Goal: Task Accomplishment & Management: Complete application form

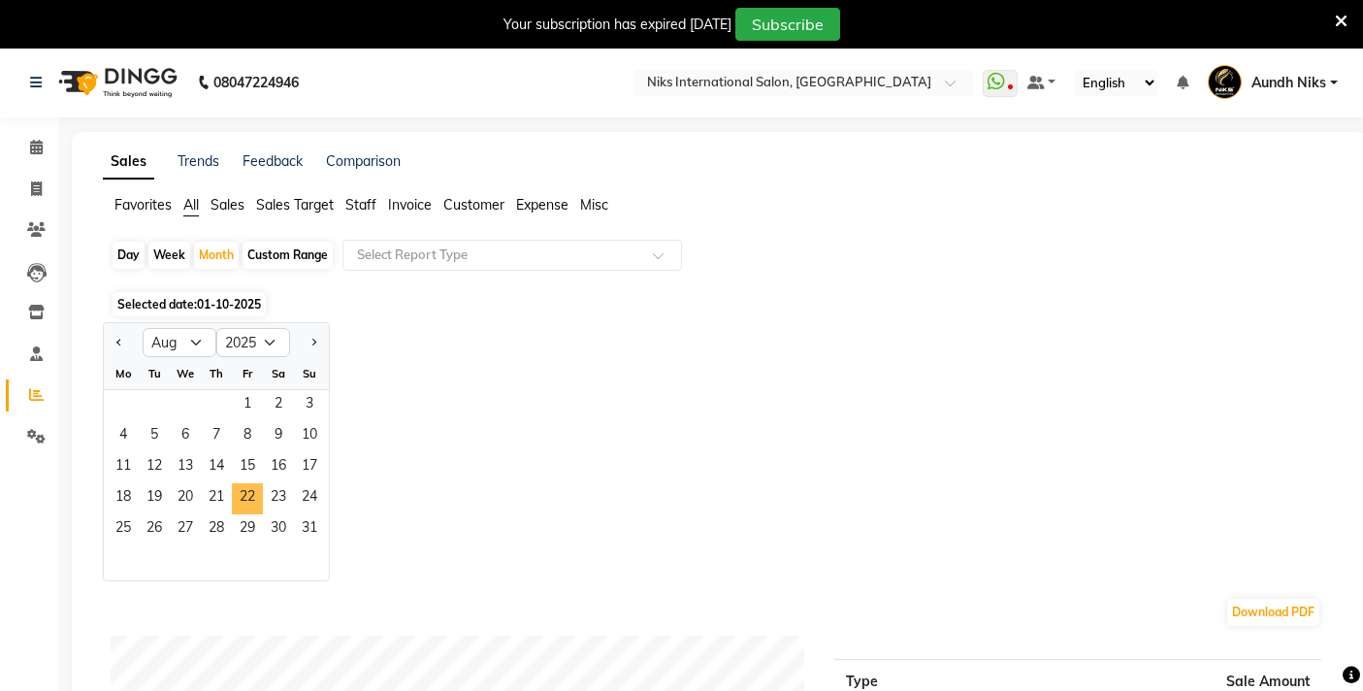
select select "8"
select select "2025"
click at [248, 494] on span "22" at bounding box center [247, 498] width 31 height 31
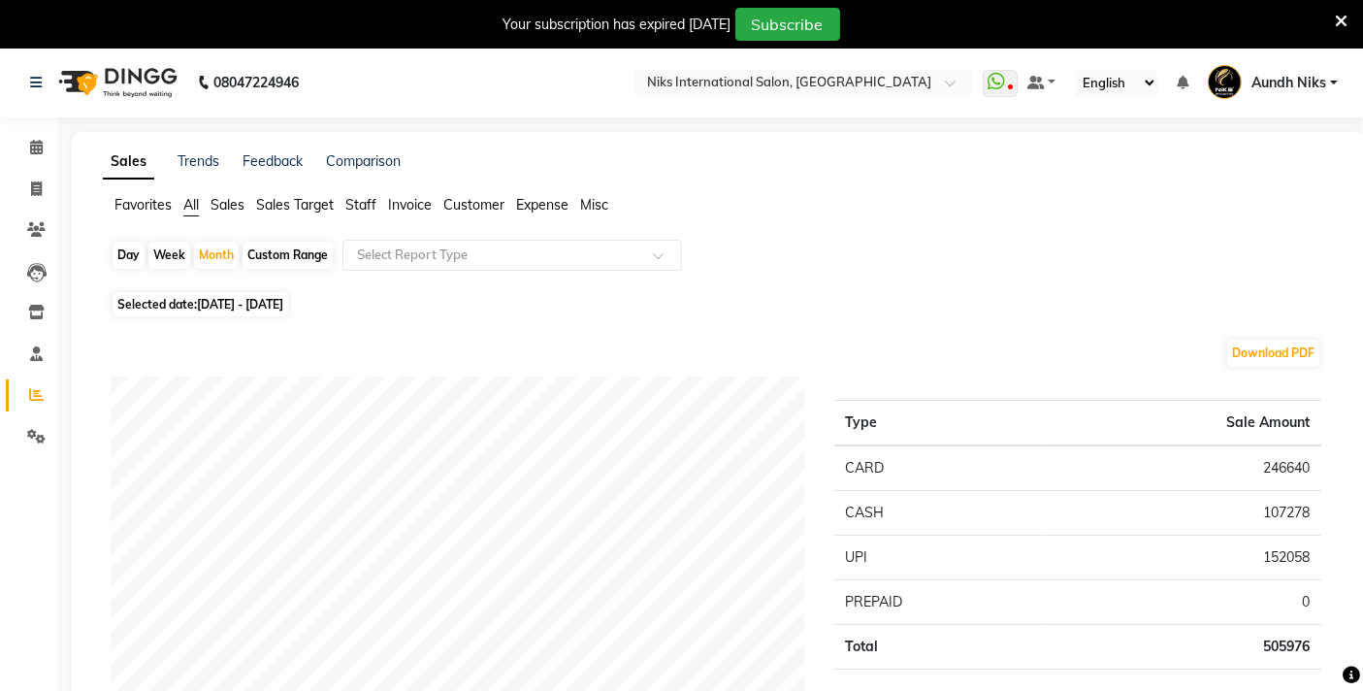
click at [376, 198] on span "Staff" at bounding box center [360, 204] width 31 height 17
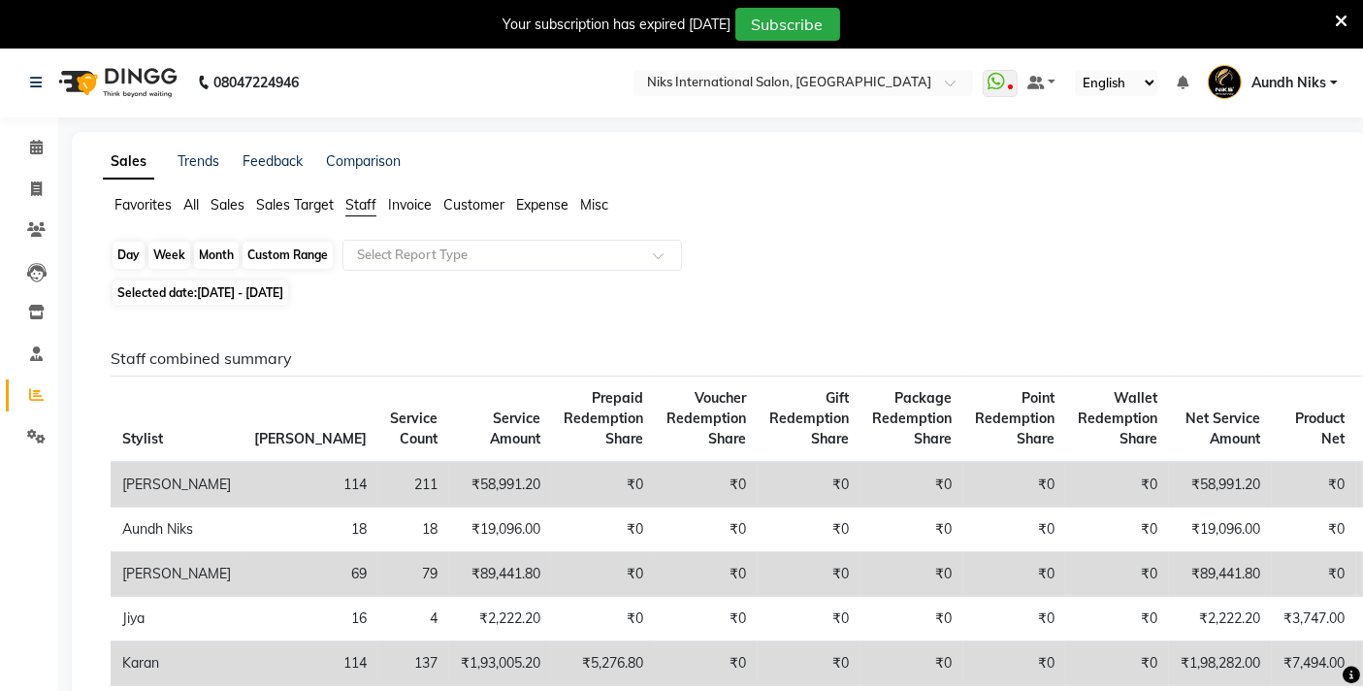
click at [210, 248] on div "Month" at bounding box center [216, 255] width 45 height 27
select select "8"
select select "2025"
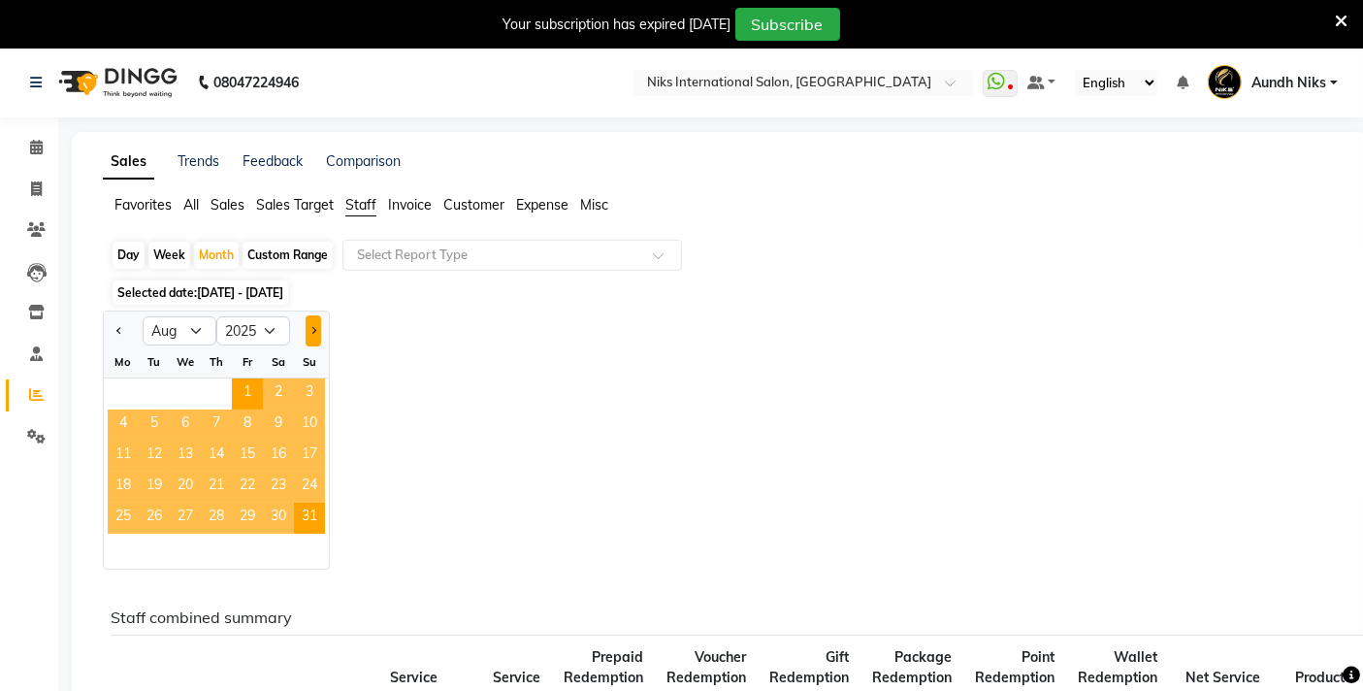
click at [312, 328] on span "Next month" at bounding box center [312, 330] width 7 height 7
select select "9"
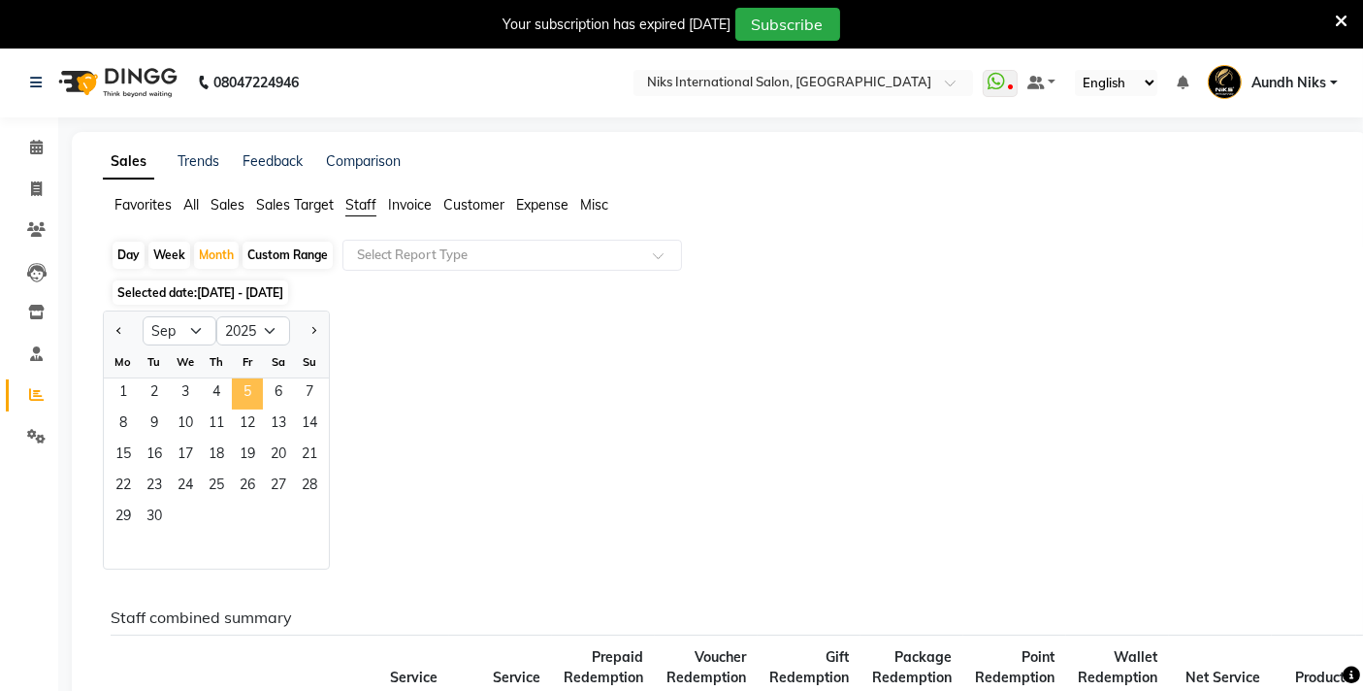
click at [238, 399] on span "5" at bounding box center [247, 393] width 31 height 31
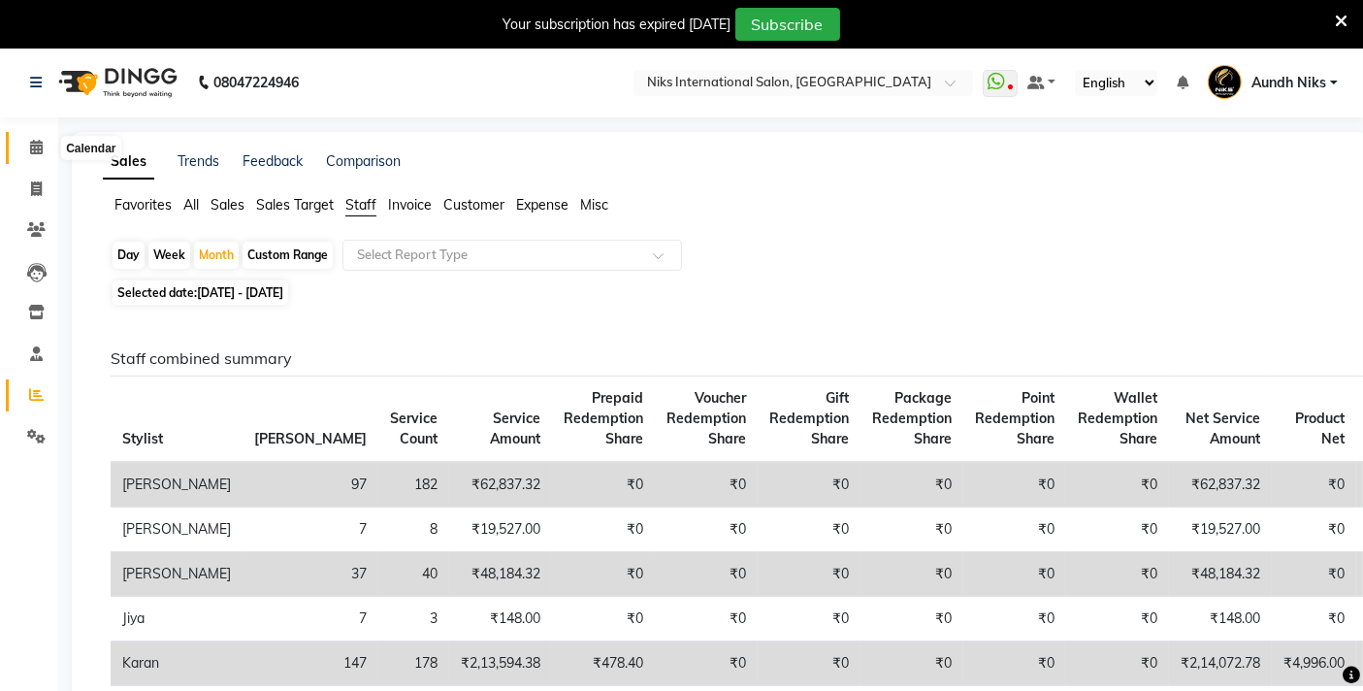
click at [30, 142] on icon at bounding box center [36, 147] width 13 height 15
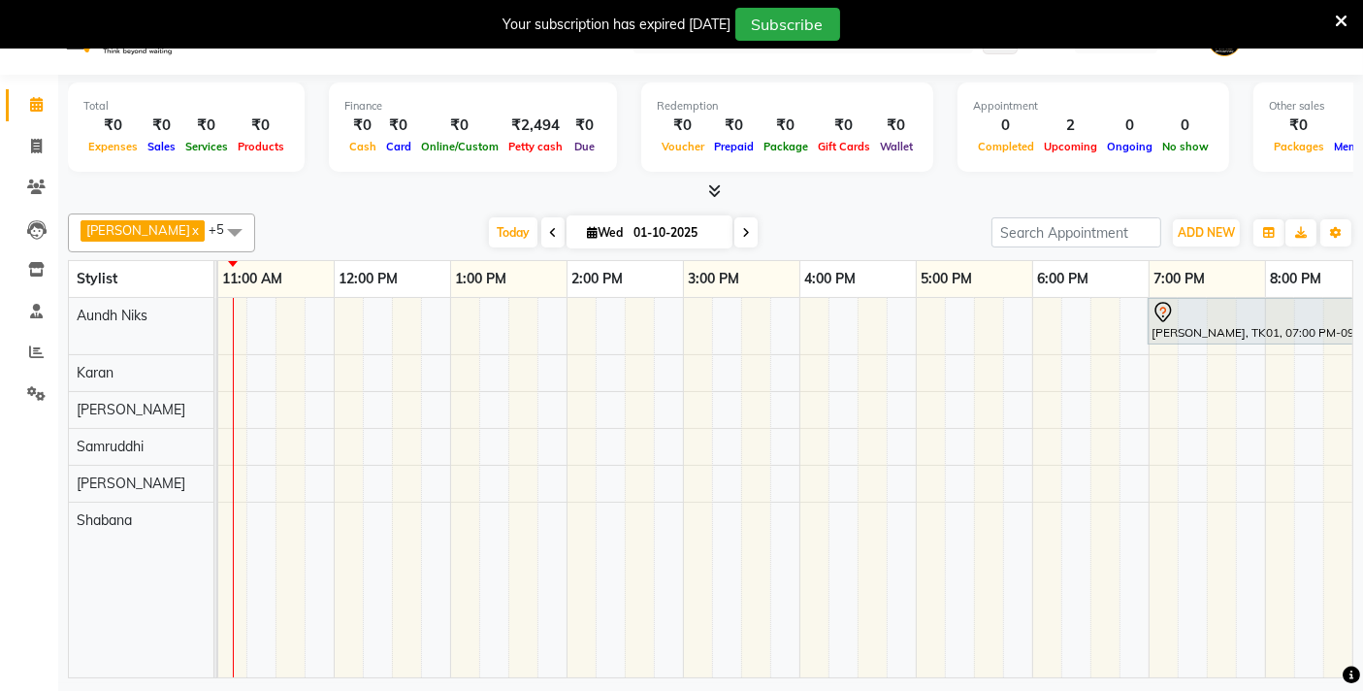
scroll to position [47, 0]
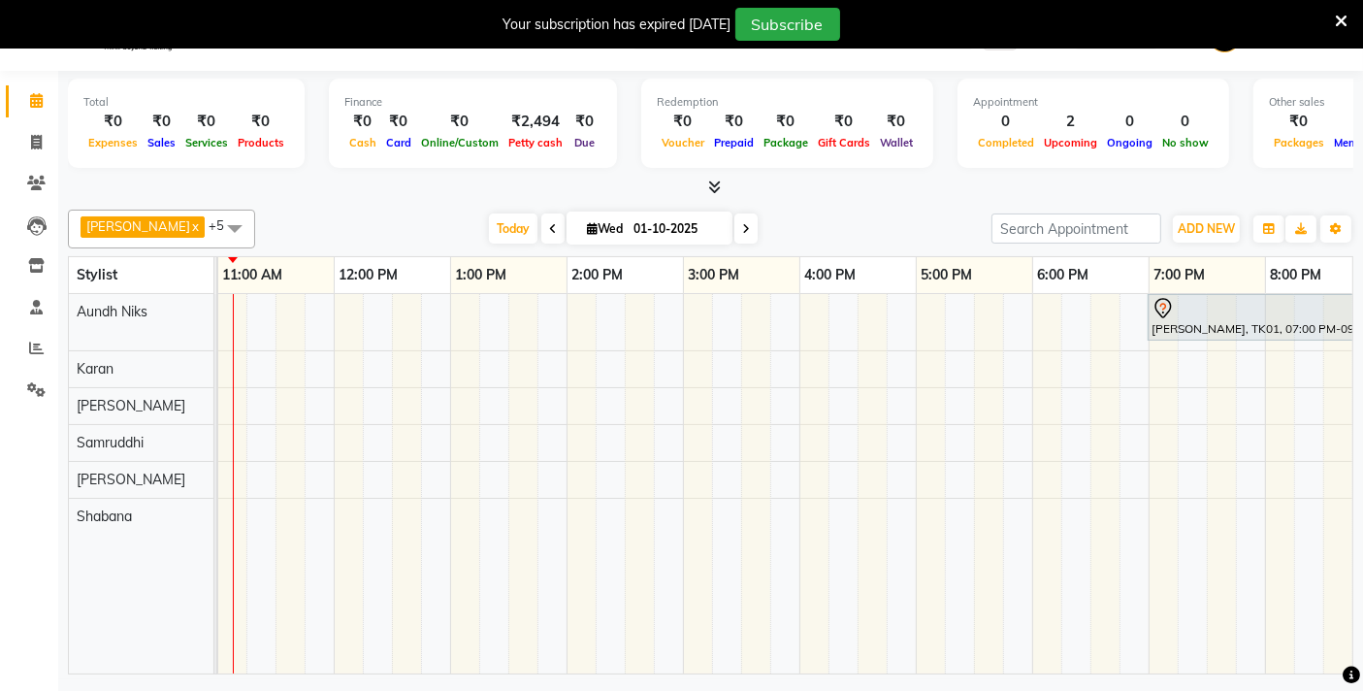
click at [1338, 23] on icon at bounding box center [1341, 21] width 13 height 17
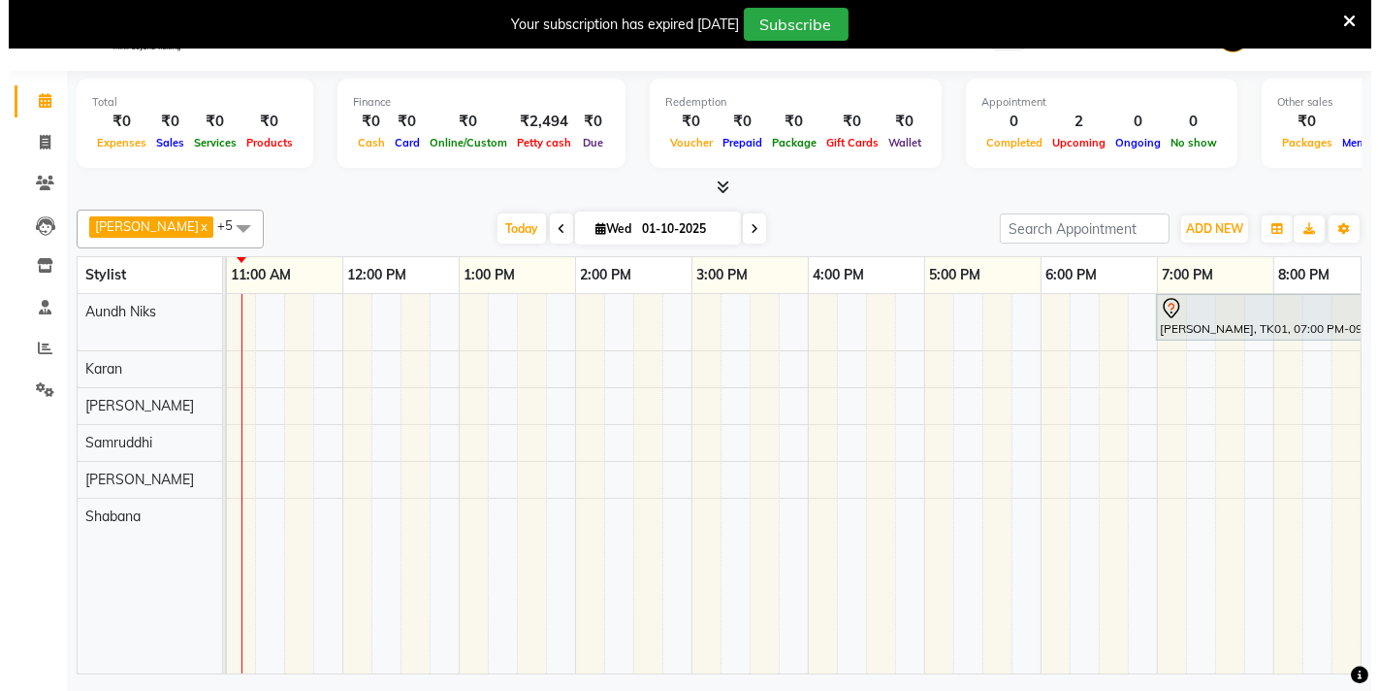
scroll to position [0, 0]
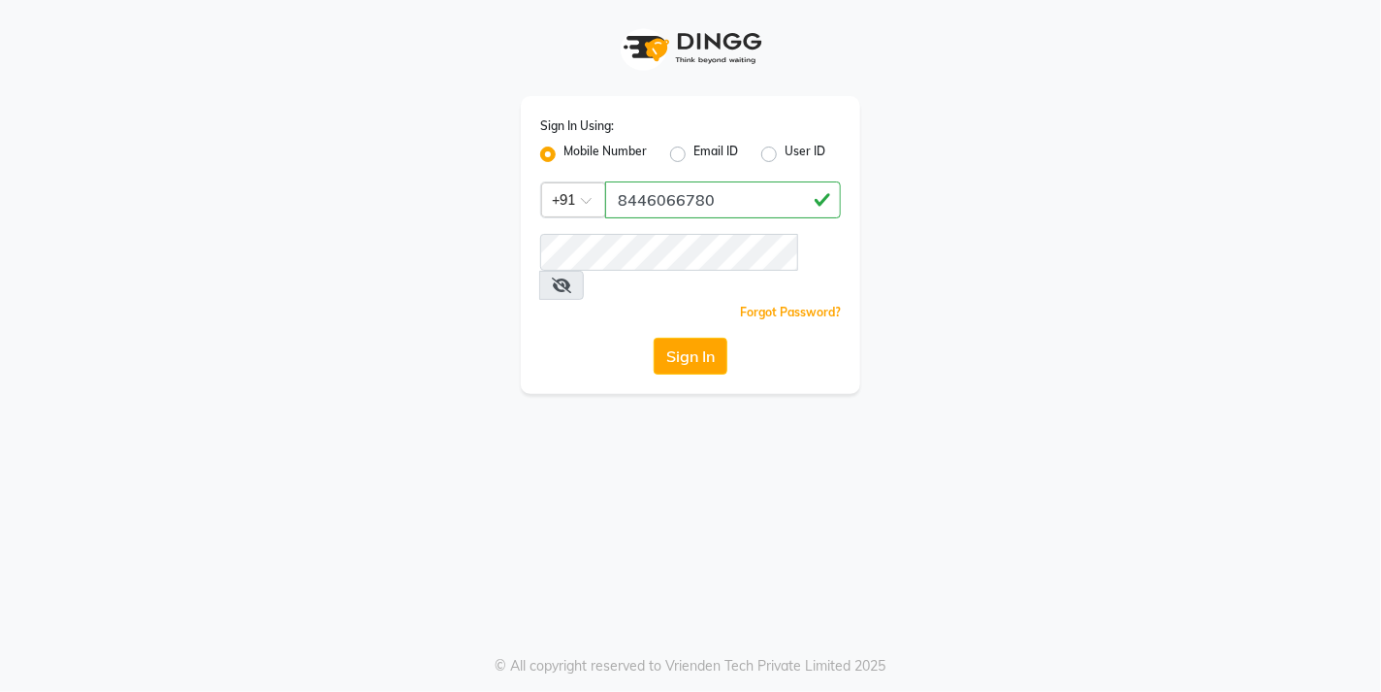
type input "8446066780"
click at [686, 338] on button "Sign In" at bounding box center [691, 356] width 74 height 37
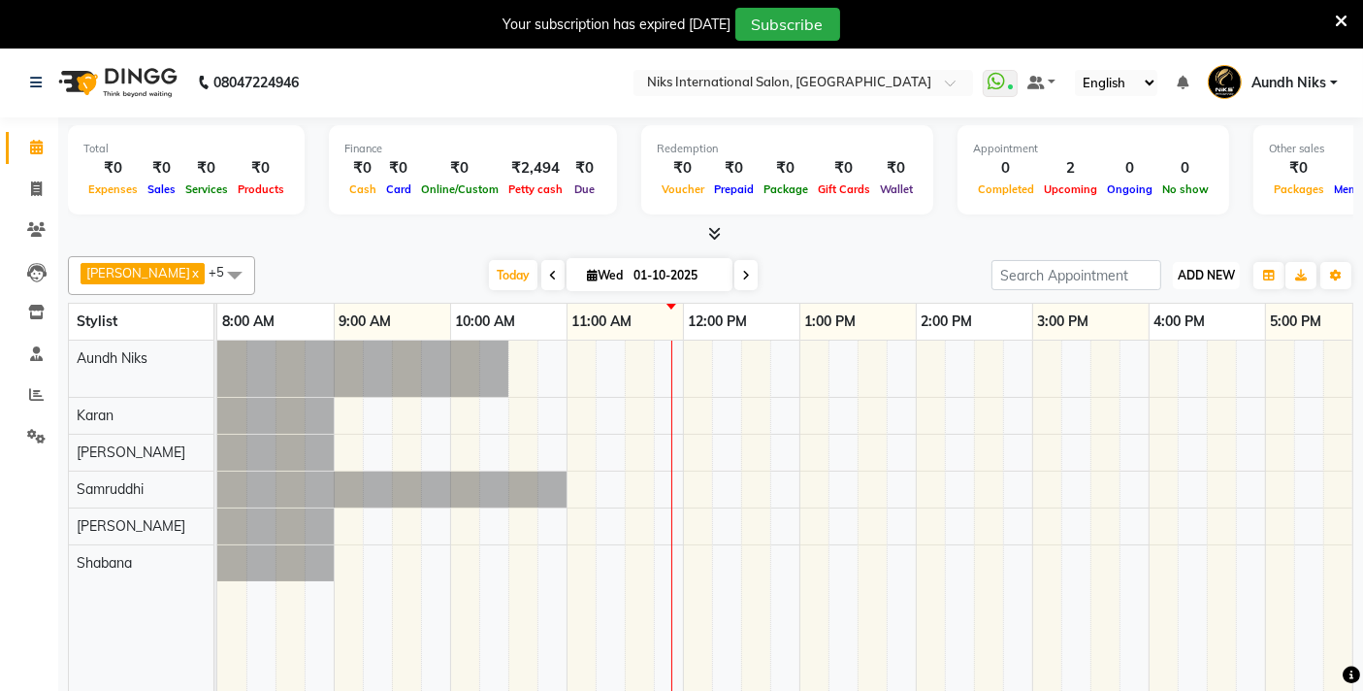
click at [1208, 270] on span "ADD NEW" at bounding box center [1205, 275] width 57 height 15
click at [1170, 358] on link "Add Expense" at bounding box center [1161, 361] width 153 height 25
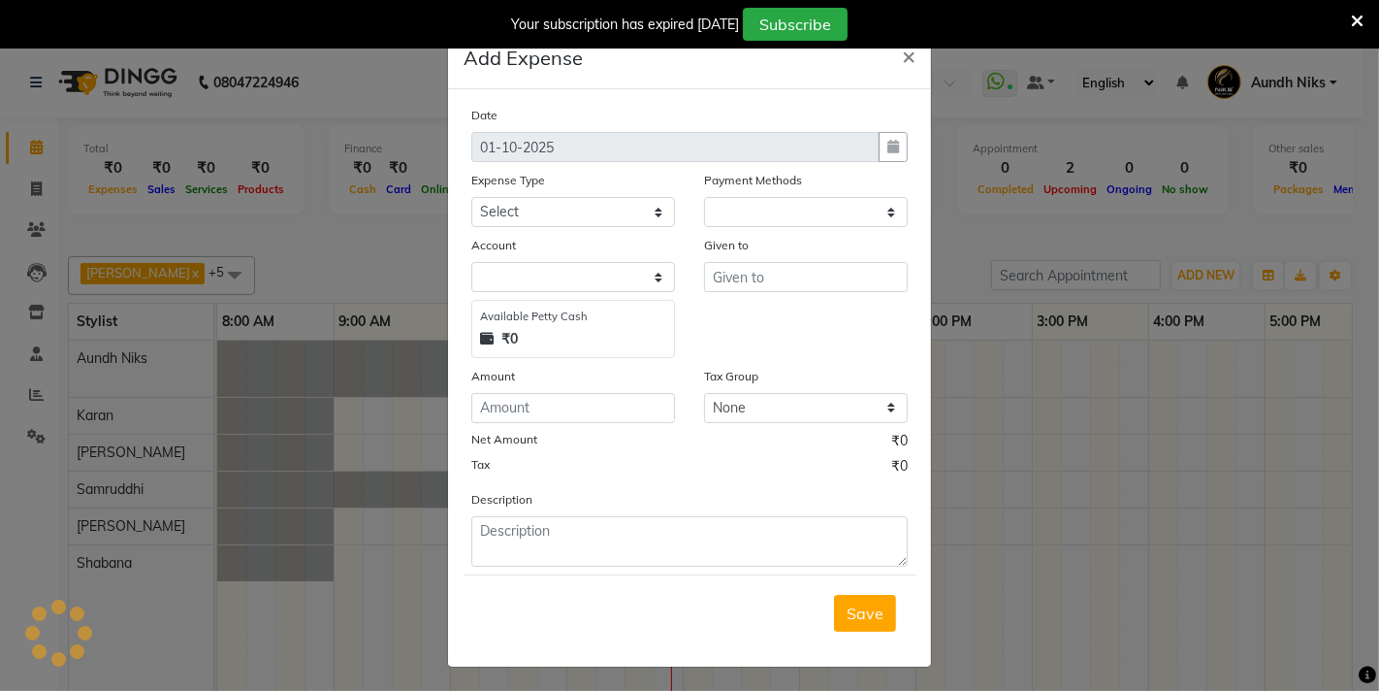
select select "1"
select select "2290"
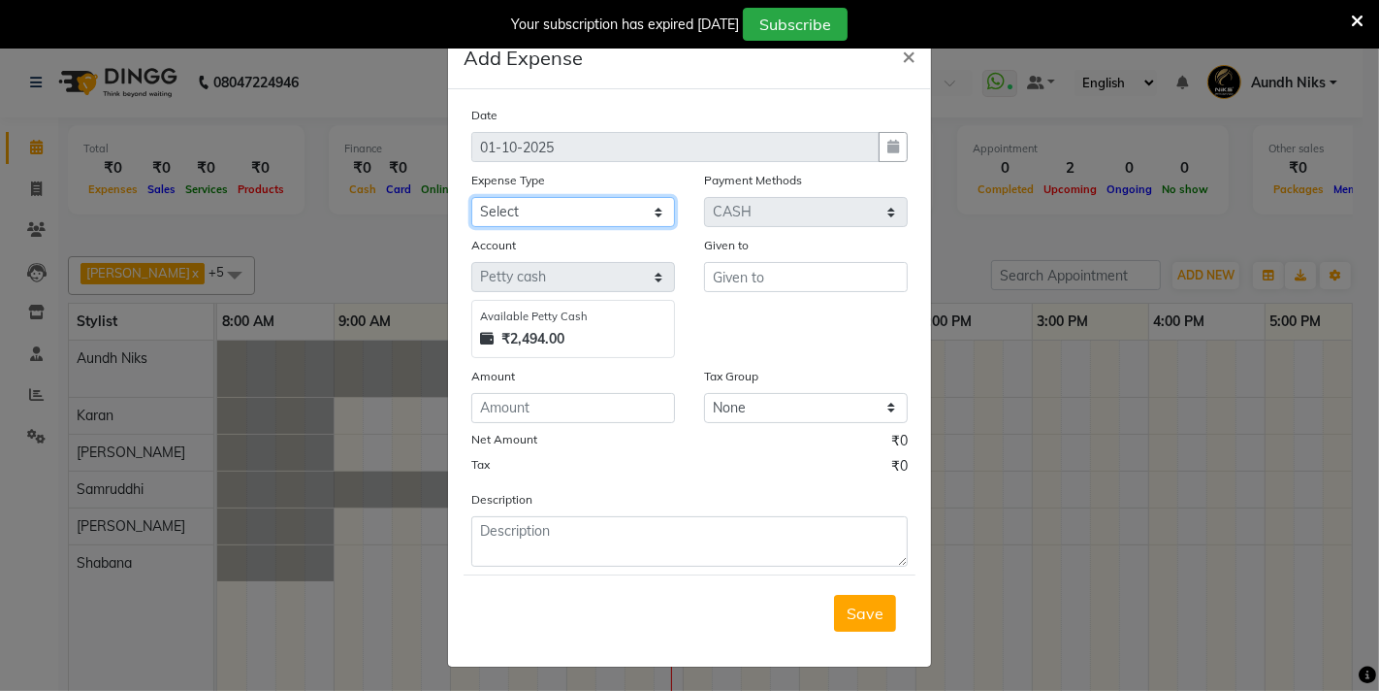
click at [648, 211] on select "Select Cash transfer to hub Client Snacks Donation Equipment Maintenance Miscel…" at bounding box center [573, 212] width 204 height 30
select select "954"
click at [471, 197] on select "Select Cash transfer to hub Client Snacks Donation Equipment Maintenance Miscel…" at bounding box center [573, 212] width 204 height 30
click at [575, 408] on input "number" at bounding box center [573, 408] width 204 height 30
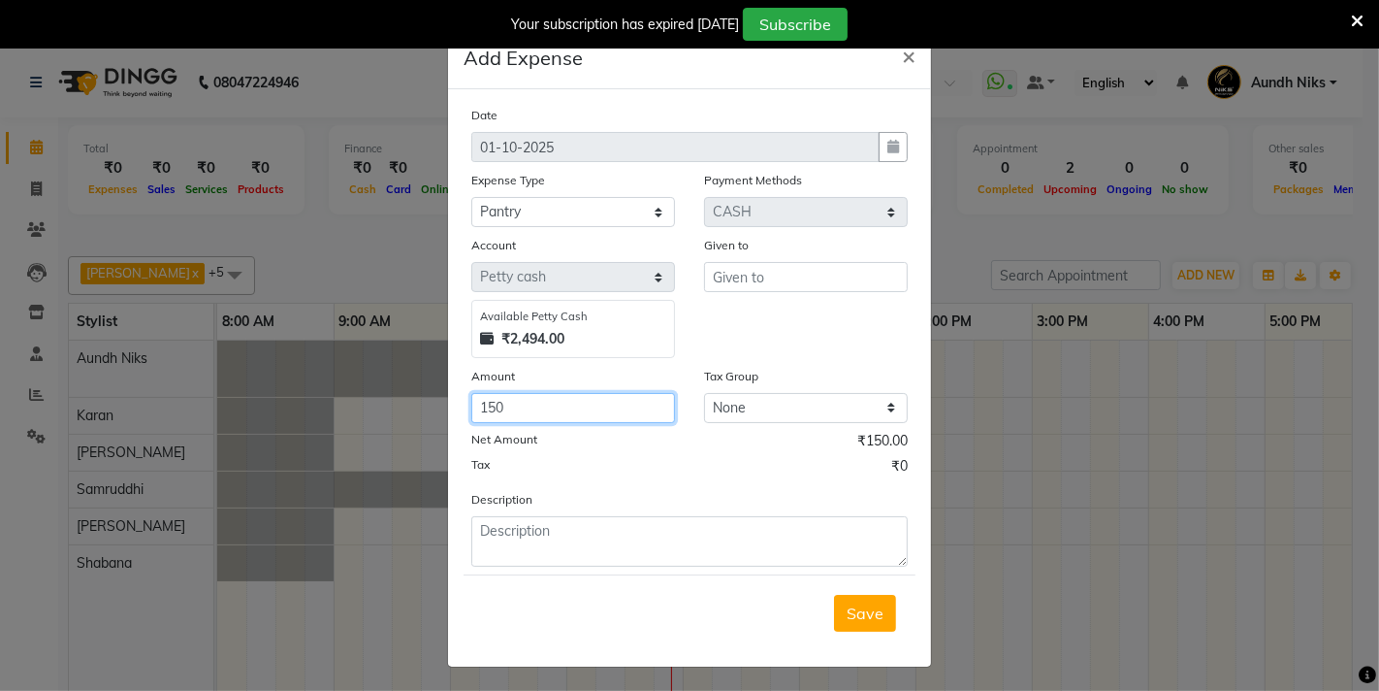
type input "150"
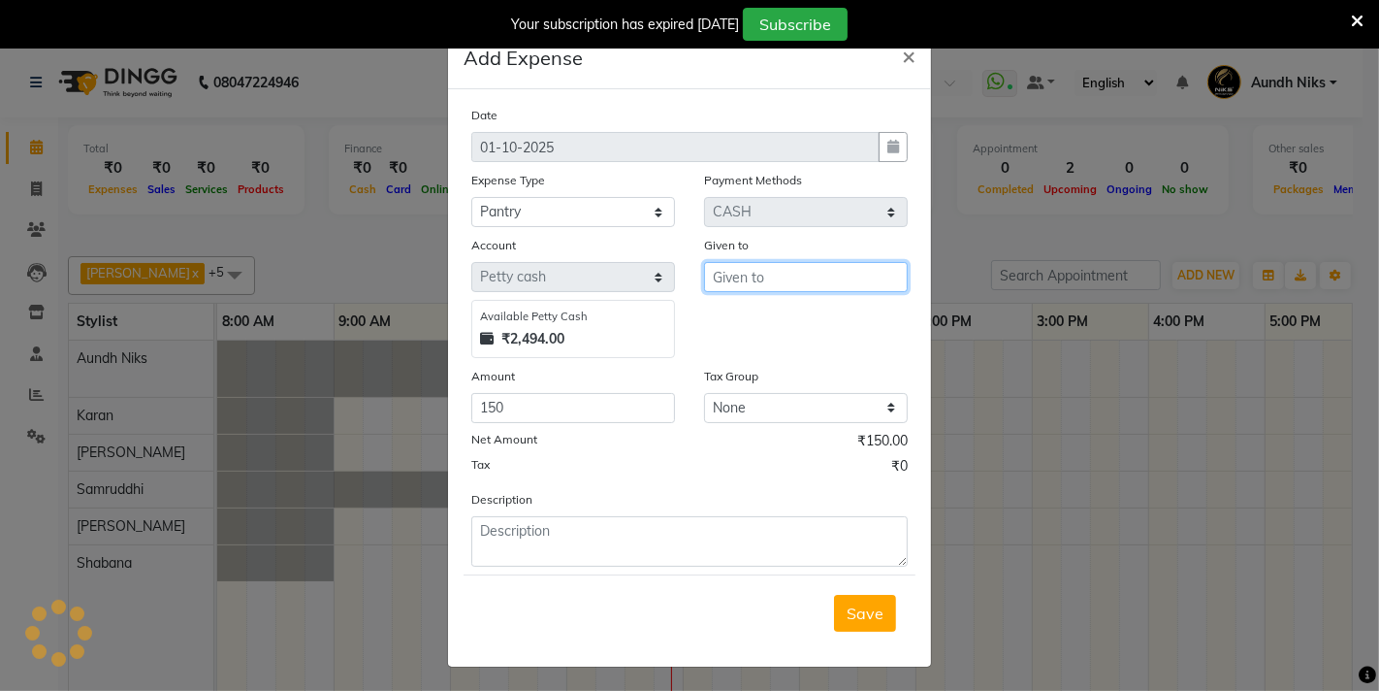
click at [727, 283] on input "text" at bounding box center [806, 277] width 204 height 30
type input "."
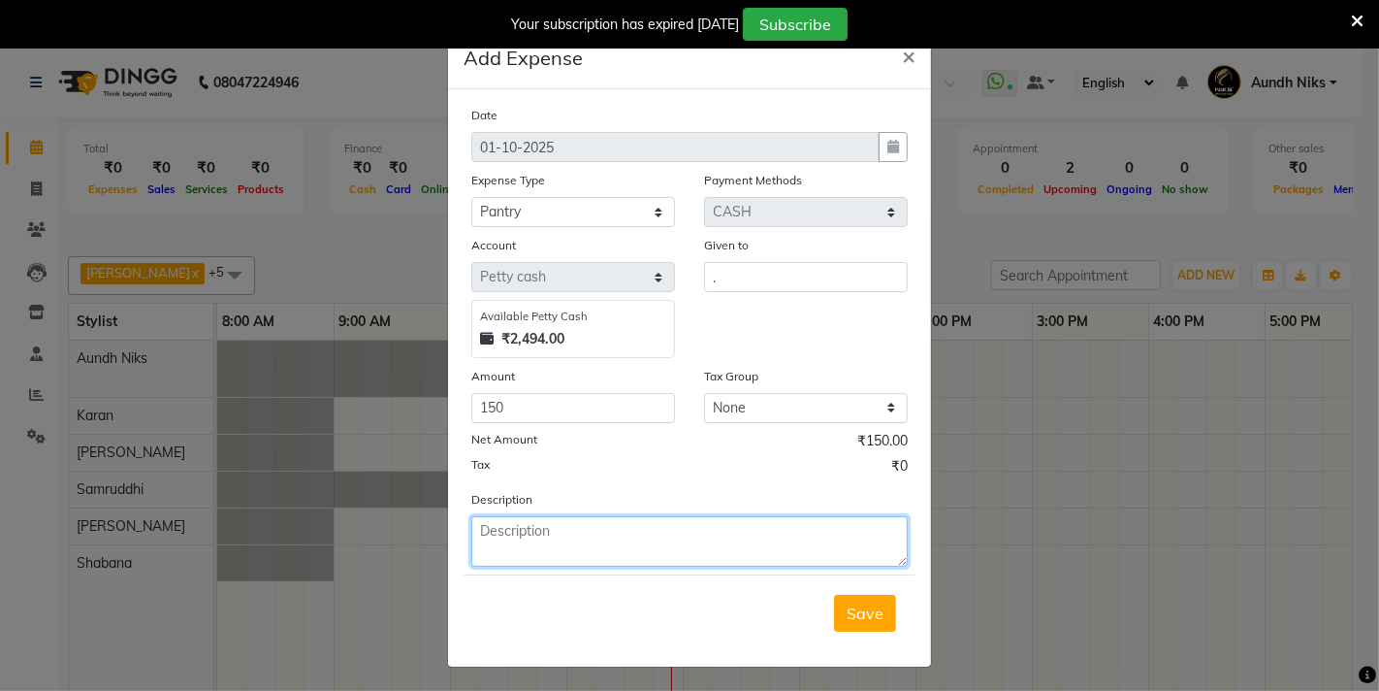
click at [630, 540] on textarea at bounding box center [689, 541] width 436 height 50
type textarea "milik coffee chaha pati agarbati"
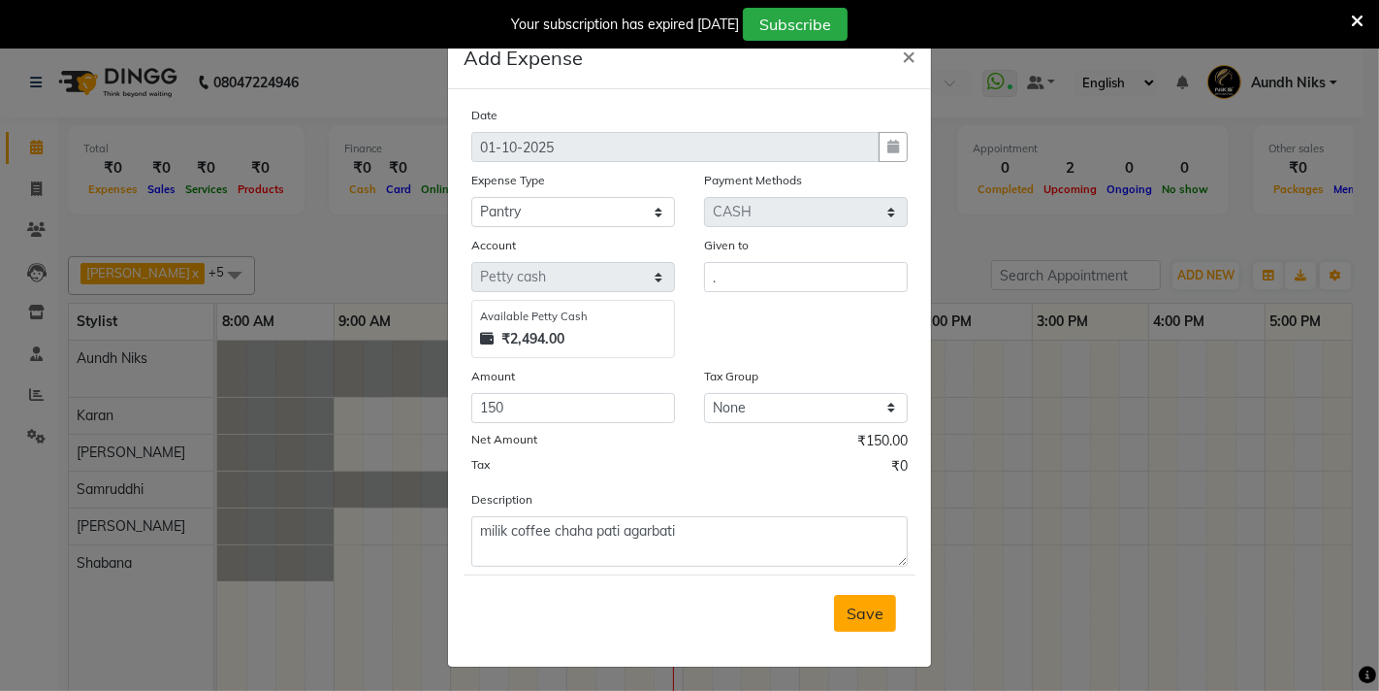
click at [846, 627] on button "Save" at bounding box center [865, 613] width 62 height 37
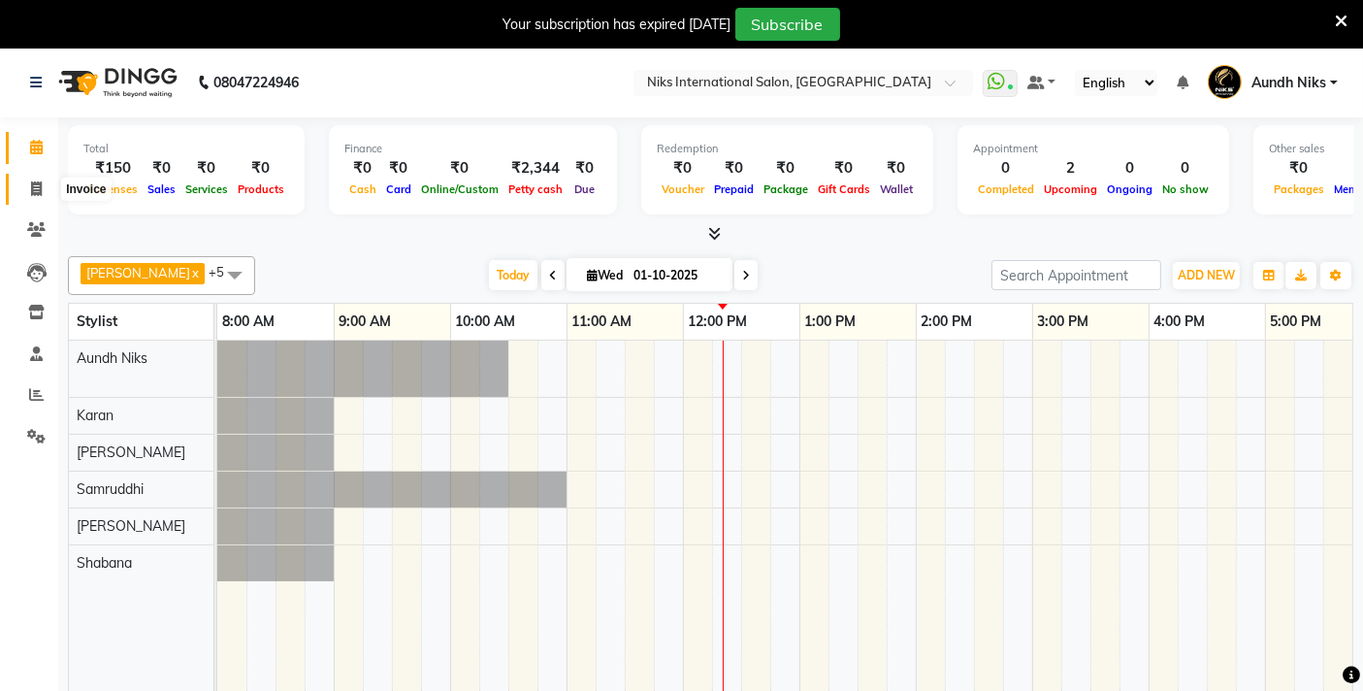
click at [33, 189] on icon at bounding box center [36, 188] width 11 height 15
select select "6"
select select "service"
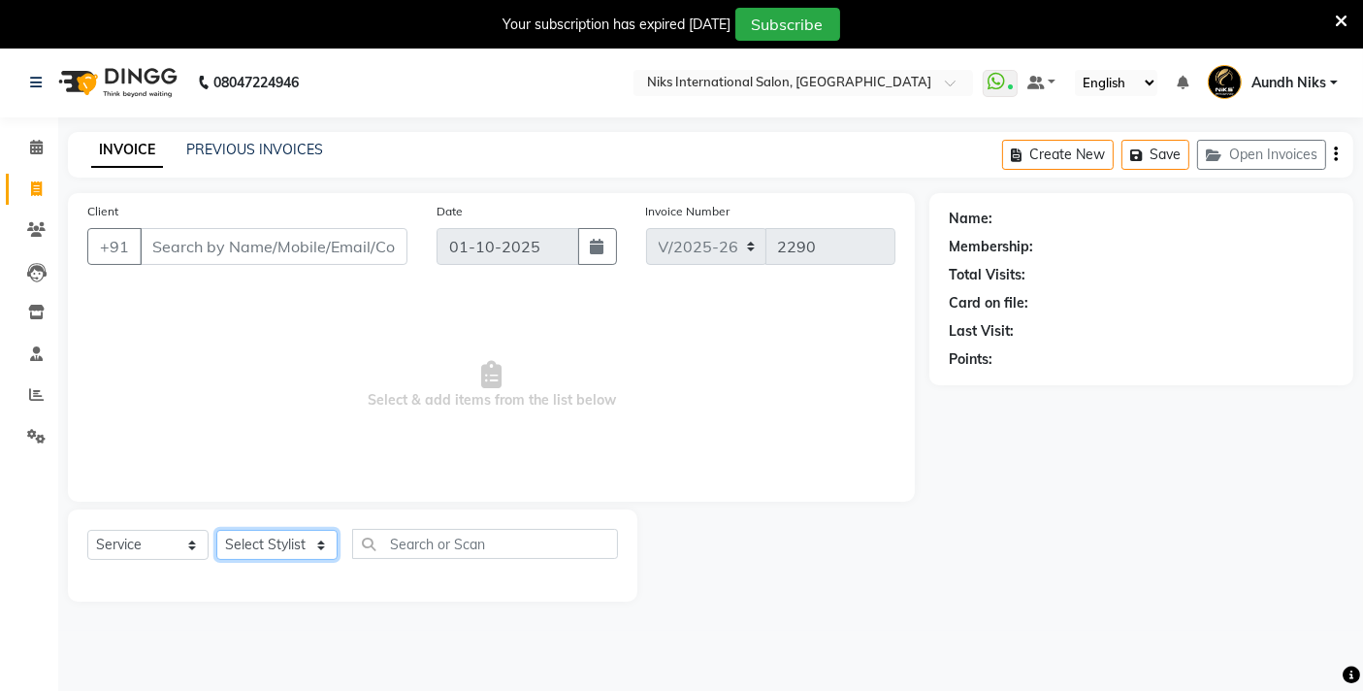
click at [293, 546] on select "Select Stylist [PERSON_NAME] Aundh Niks [PERSON_NAME] Jiya [PERSON_NAME] Mahhi …" at bounding box center [276, 545] width 121 height 30
select select "17526"
click at [216, 530] on select "Select Stylist [PERSON_NAME] Aundh Niks [PERSON_NAME] Jiya [PERSON_NAME] Mahhi …" at bounding box center [276, 545] width 121 height 30
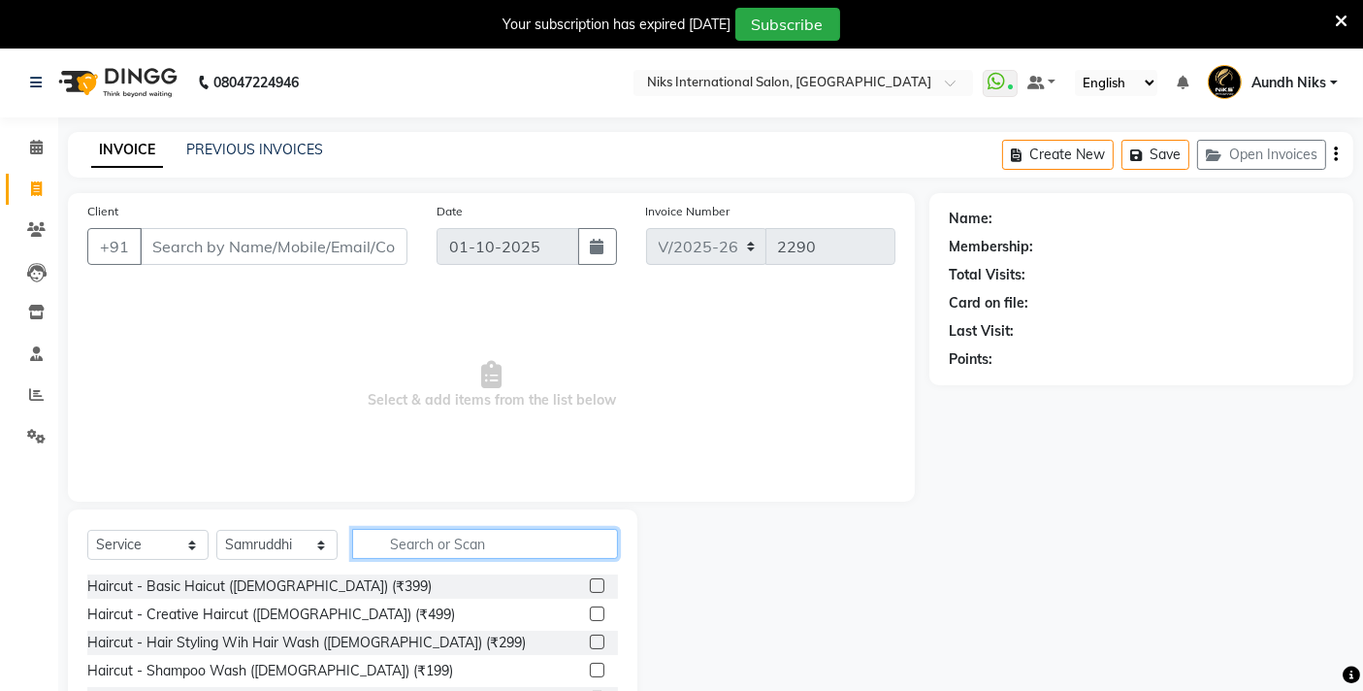
click at [444, 537] on input "text" at bounding box center [485, 544] width 266 height 30
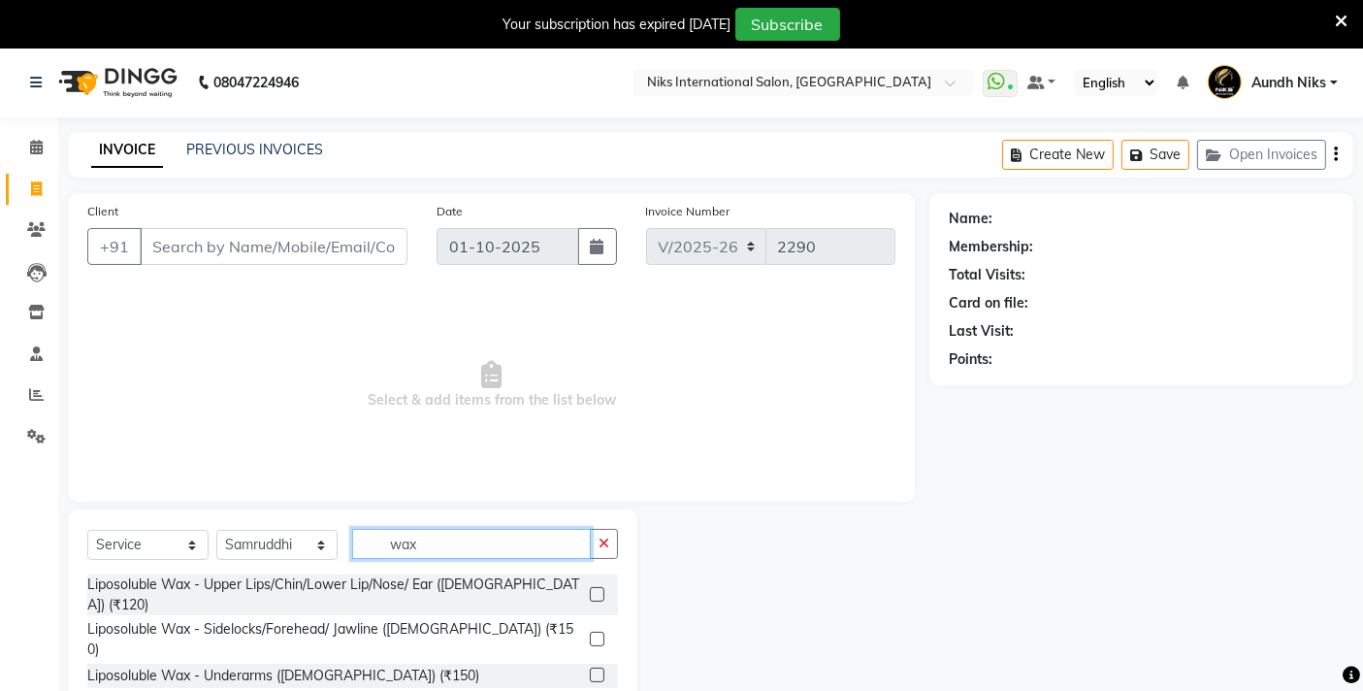
type input "wax"
click at [590, 631] on label at bounding box center [597, 638] width 15 height 15
click at [590, 633] on input "checkbox" at bounding box center [596, 639] width 13 height 13
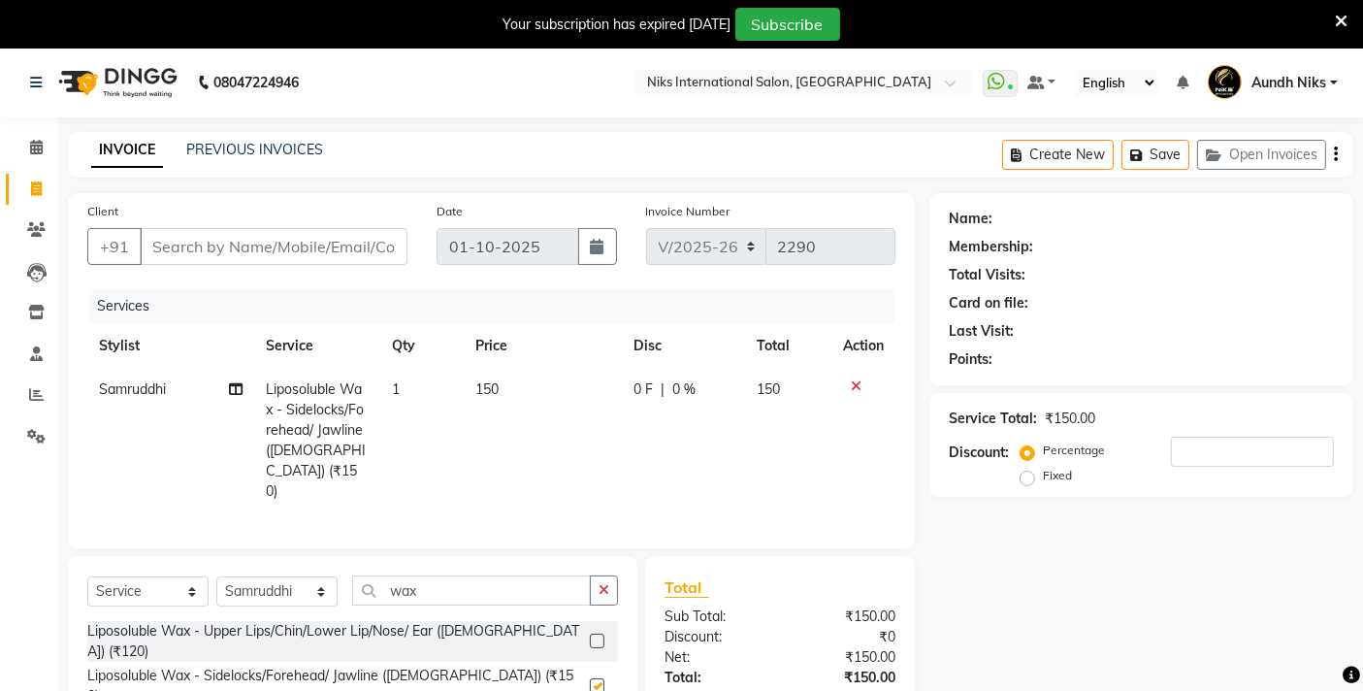
checkbox input "false"
click at [590, 633] on label at bounding box center [597, 640] width 15 height 15
click at [590, 635] on input "checkbox" at bounding box center [596, 641] width 13 height 13
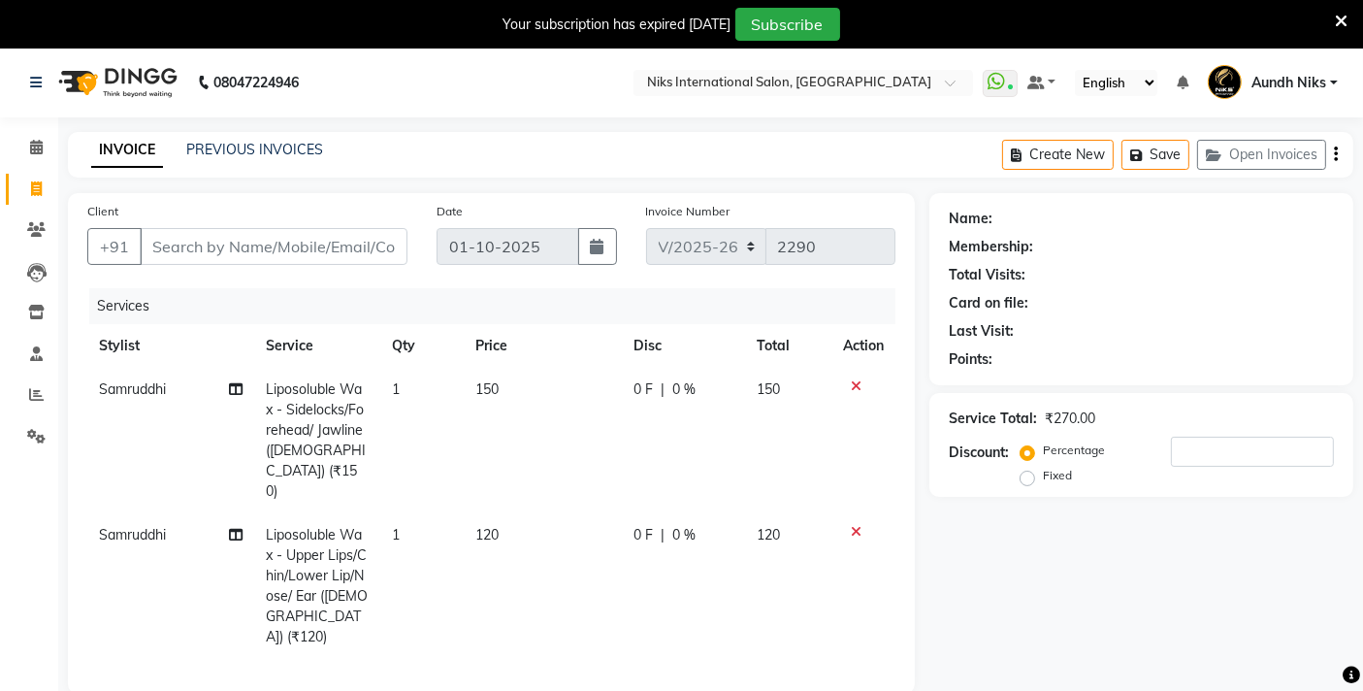
checkbox input "false"
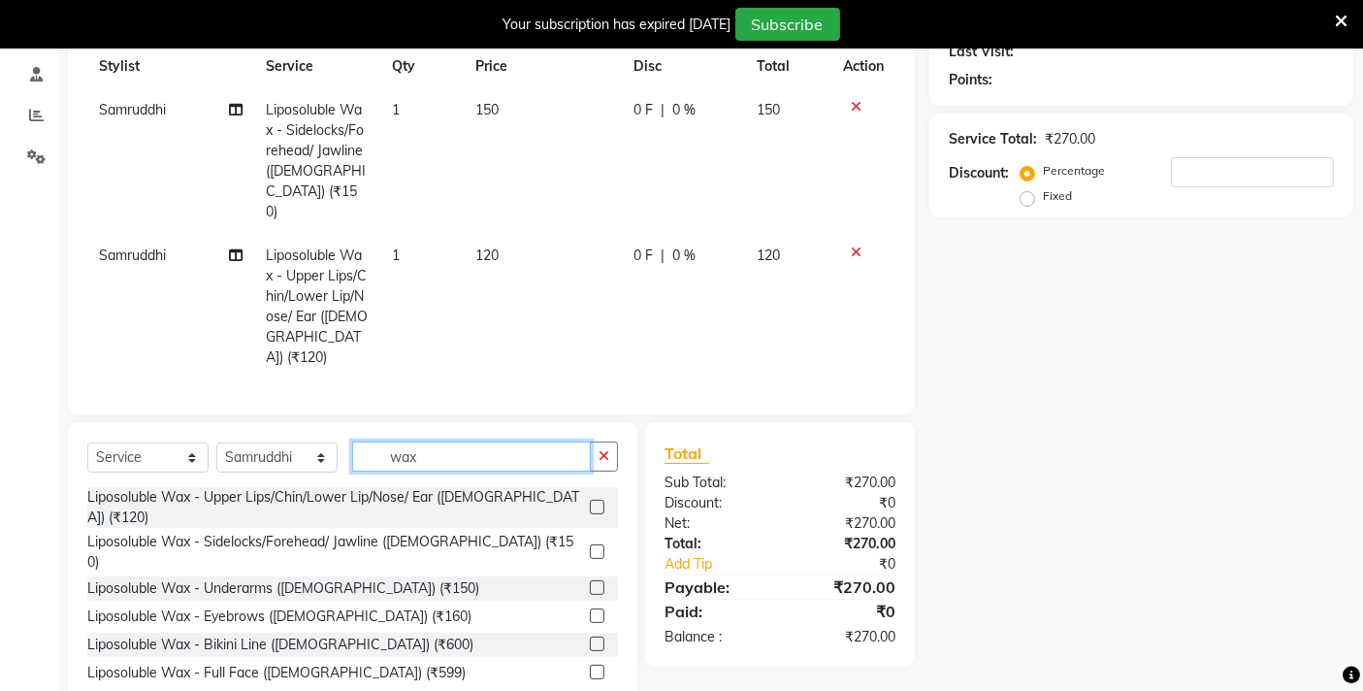
click at [453, 441] on input "wax" at bounding box center [471, 456] width 239 height 30
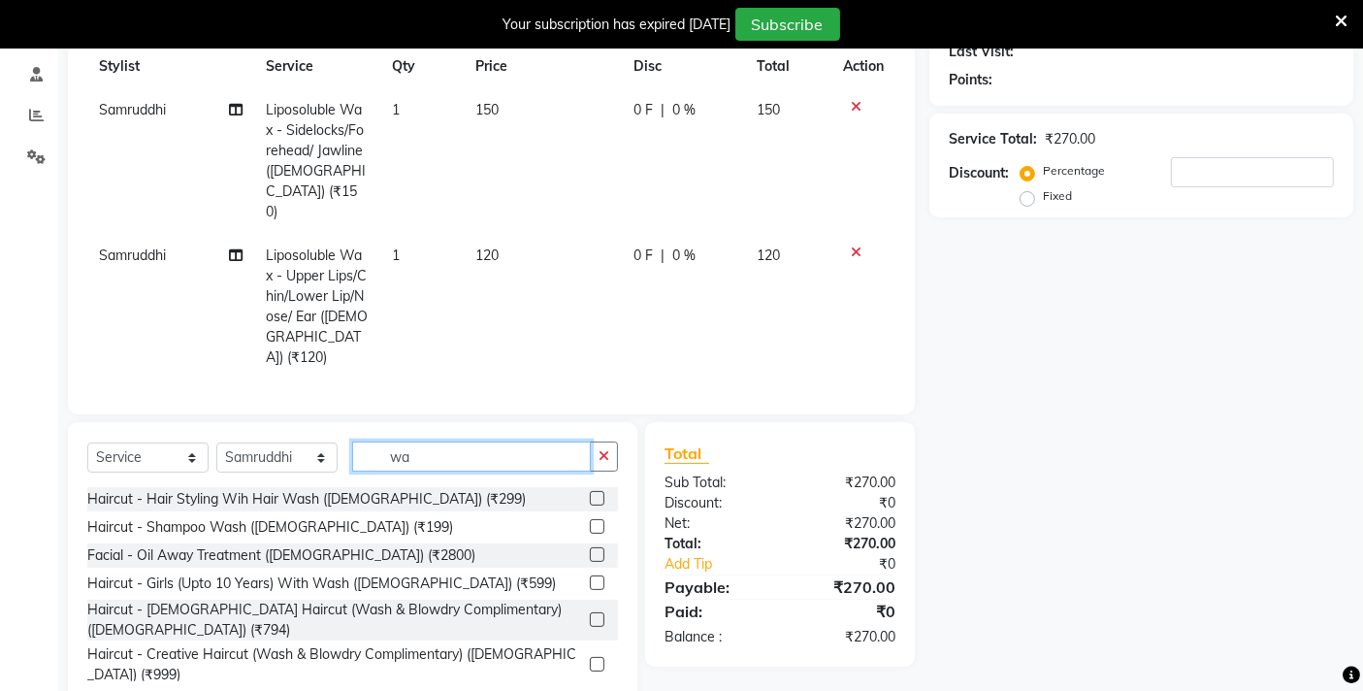
type input "w"
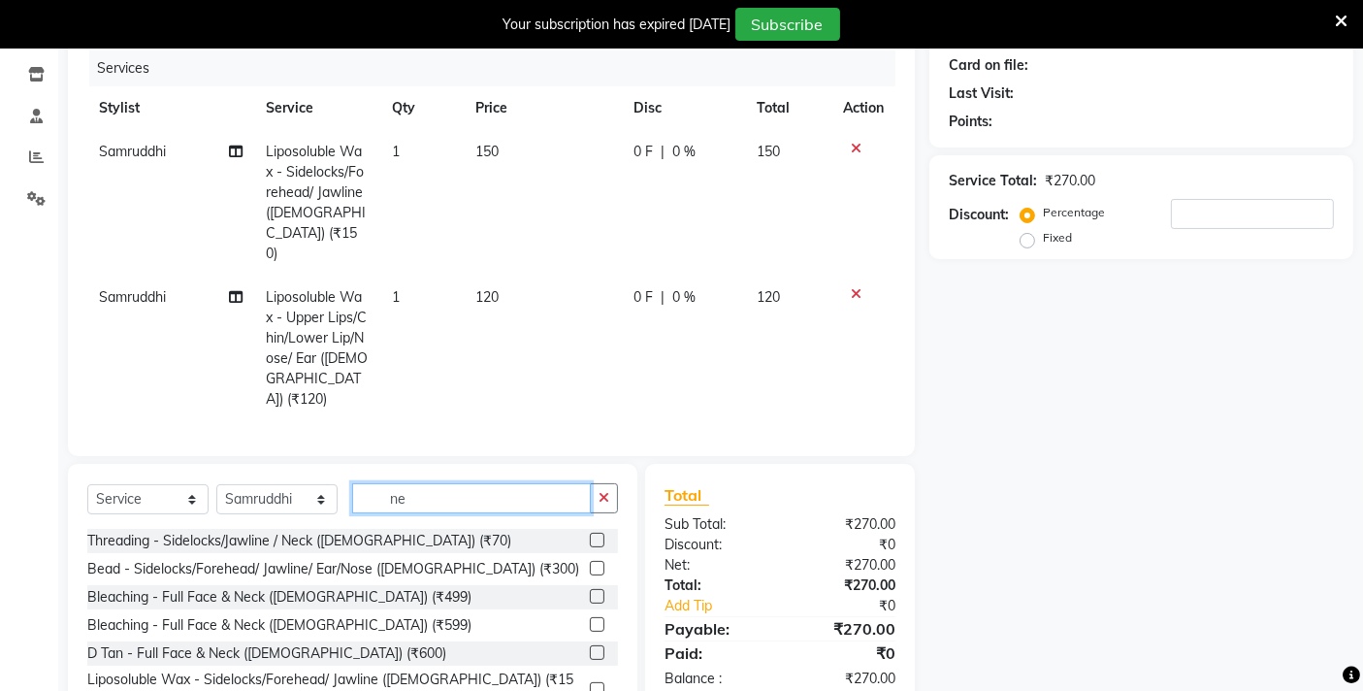
scroll to position [279, 0]
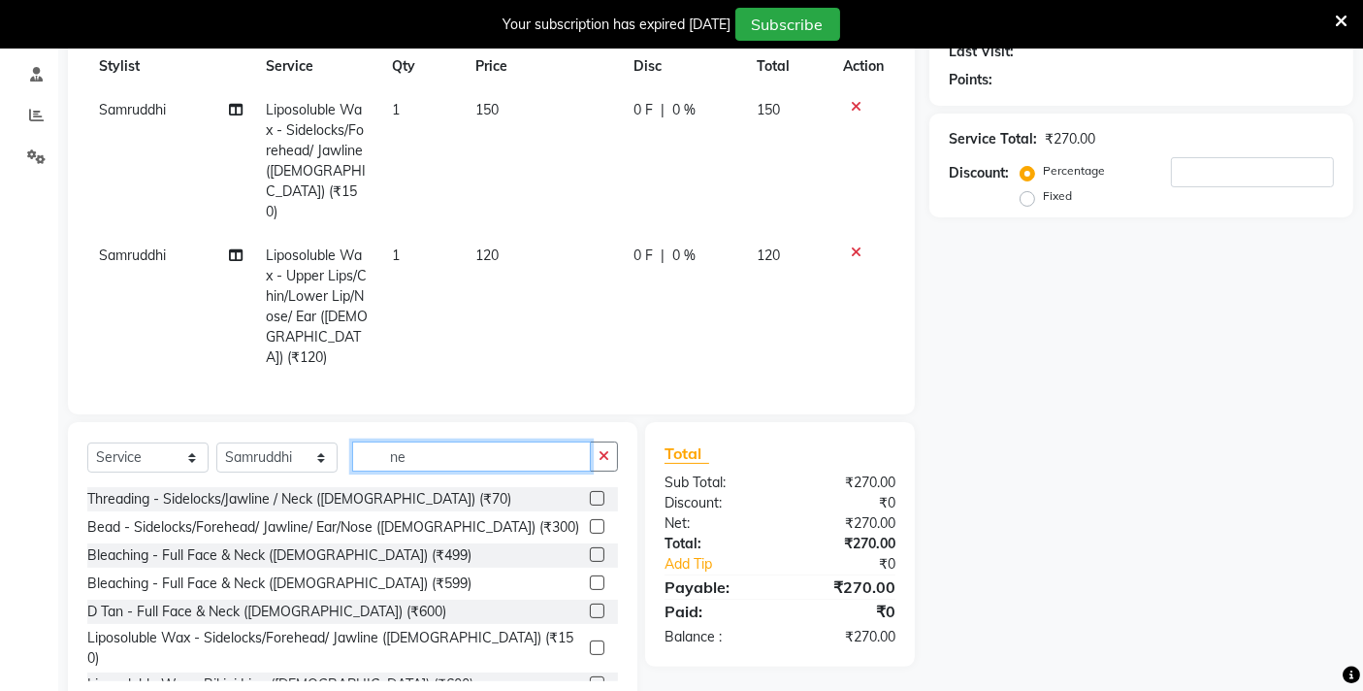
type input "n"
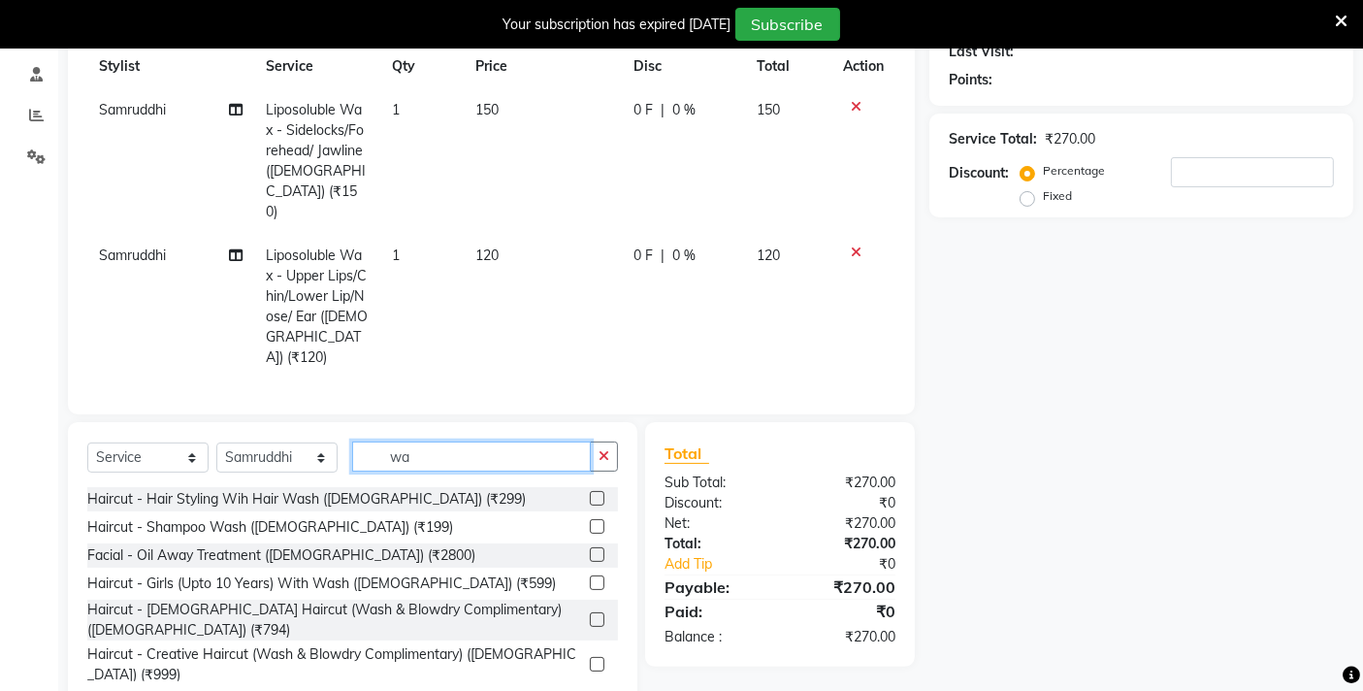
type input "wax"
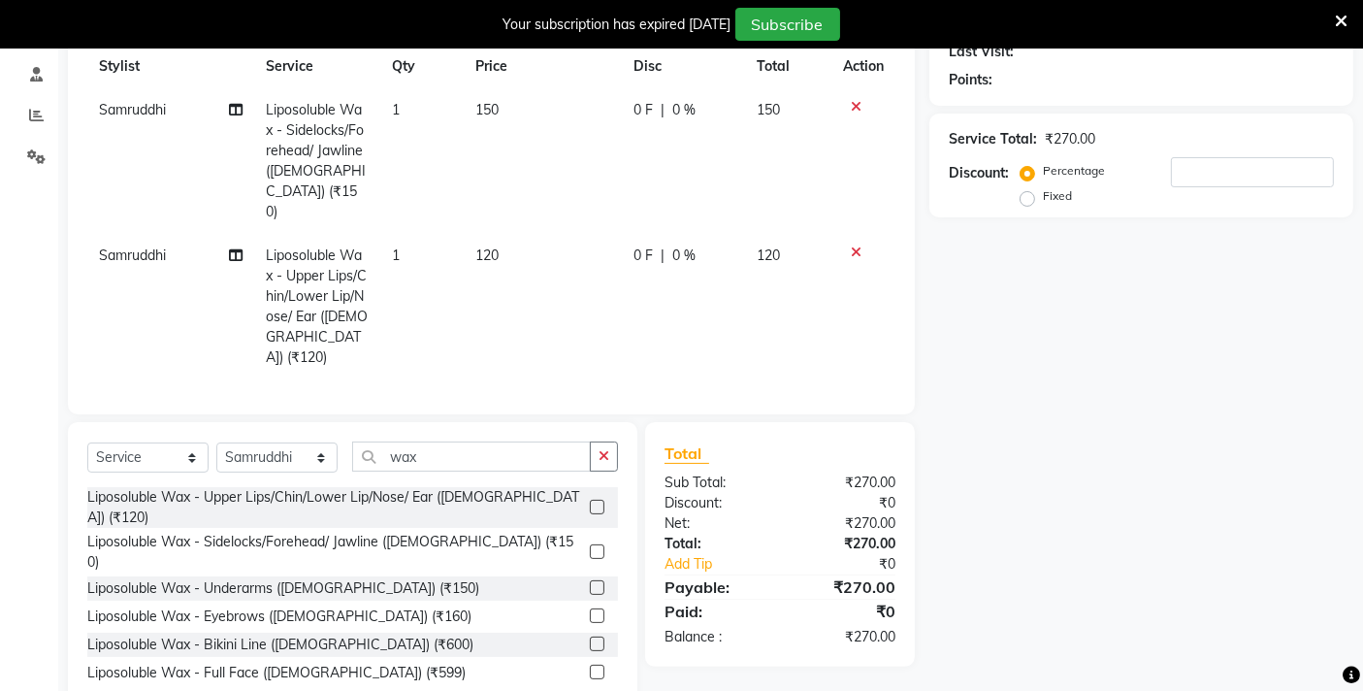
click at [590, 608] on label at bounding box center [597, 615] width 15 height 15
click at [590, 610] on input "checkbox" at bounding box center [596, 616] width 13 height 13
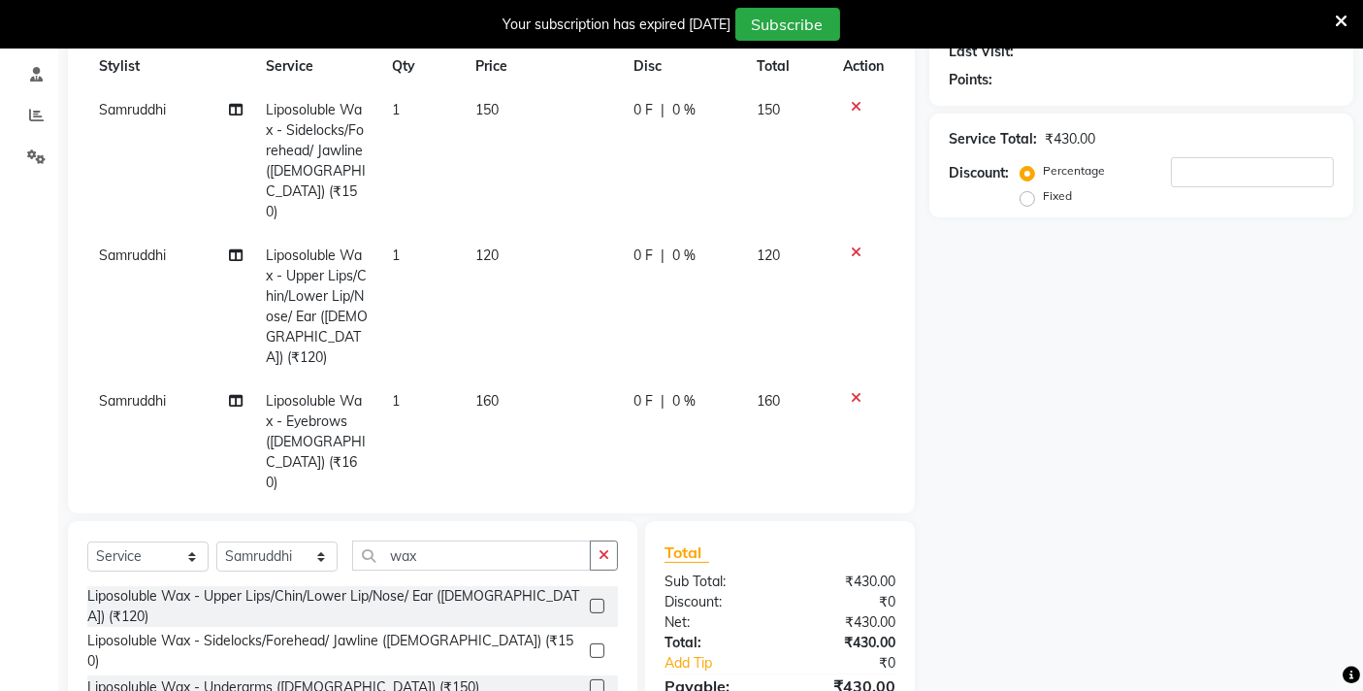
checkbox input "false"
click at [518, 379] on td "160" at bounding box center [543, 441] width 158 height 125
select select "17526"
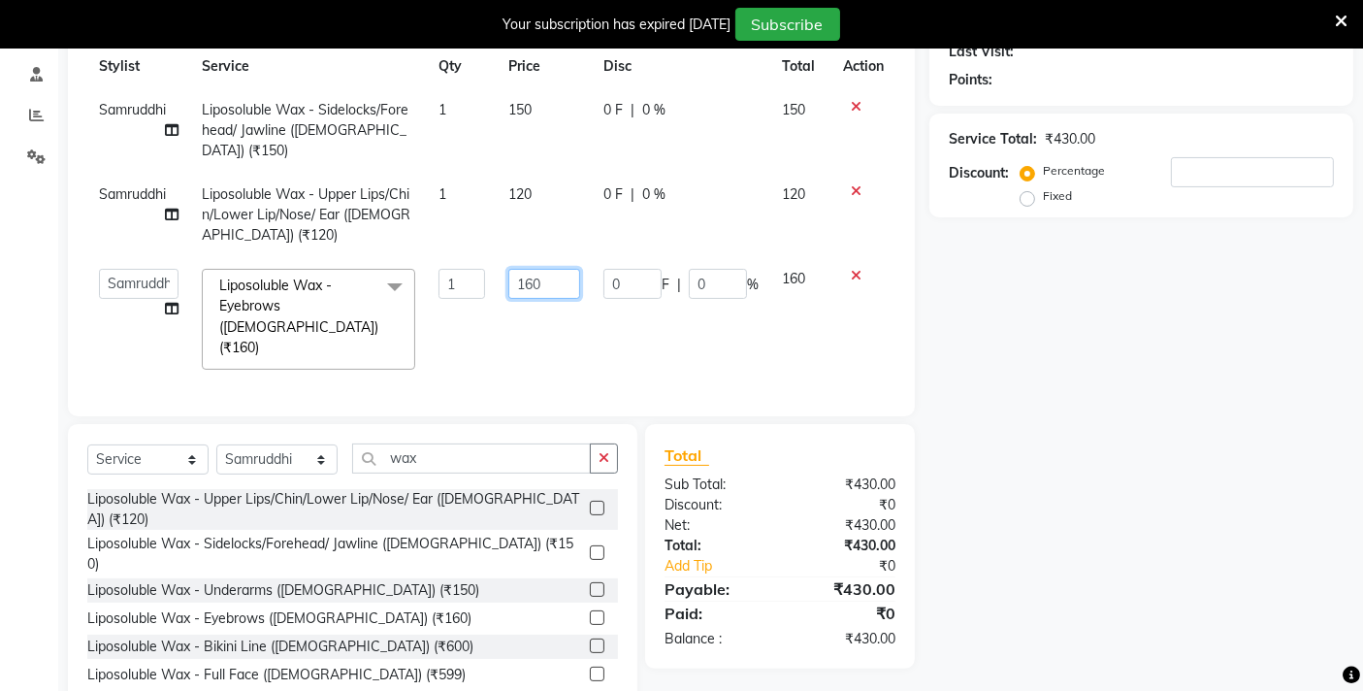
click at [552, 269] on input "160" at bounding box center [544, 284] width 72 height 30
type input "170"
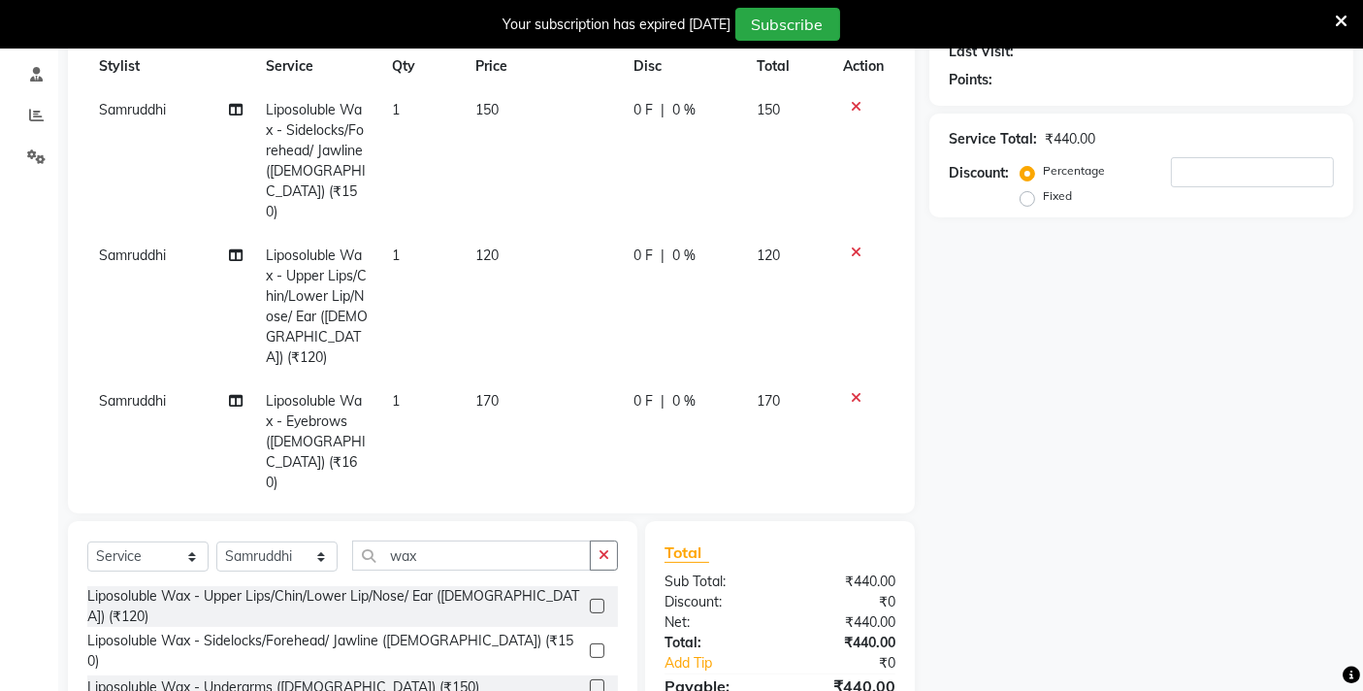
click at [1051, 350] on div "Name: Membership: Total Visits: Card on file: Last Visit: Points: Service Total…" at bounding box center [1148, 360] width 438 height 893
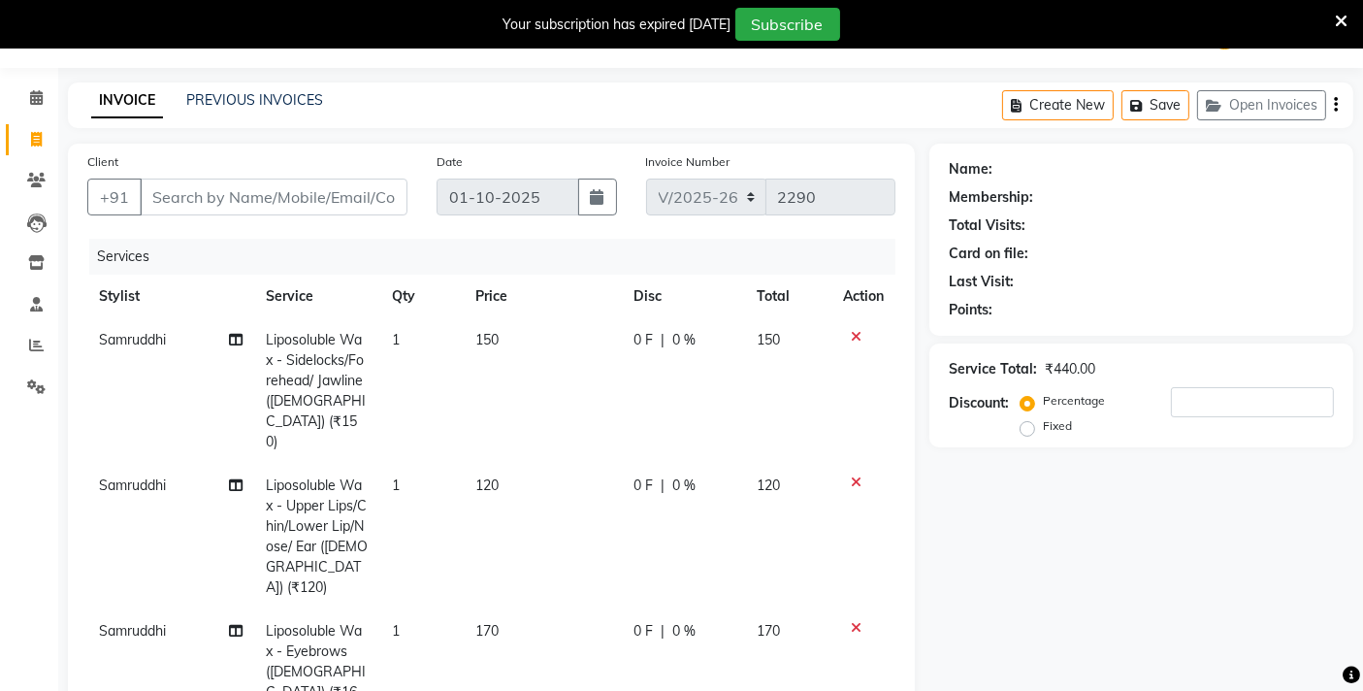
scroll to position [48, 0]
click at [1045, 350] on div "Service Total: ₹440.00 Discount: Percentage Fixed" at bounding box center [1141, 396] width 424 height 104
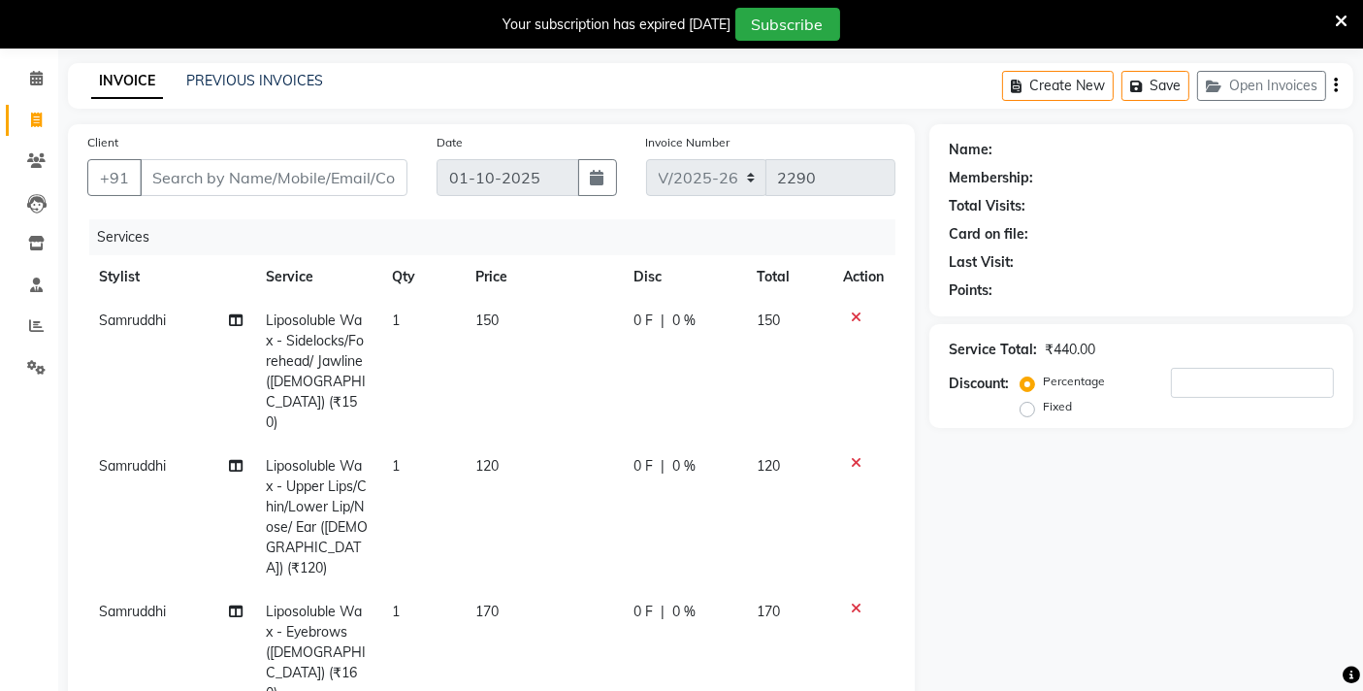
scroll to position [0, 0]
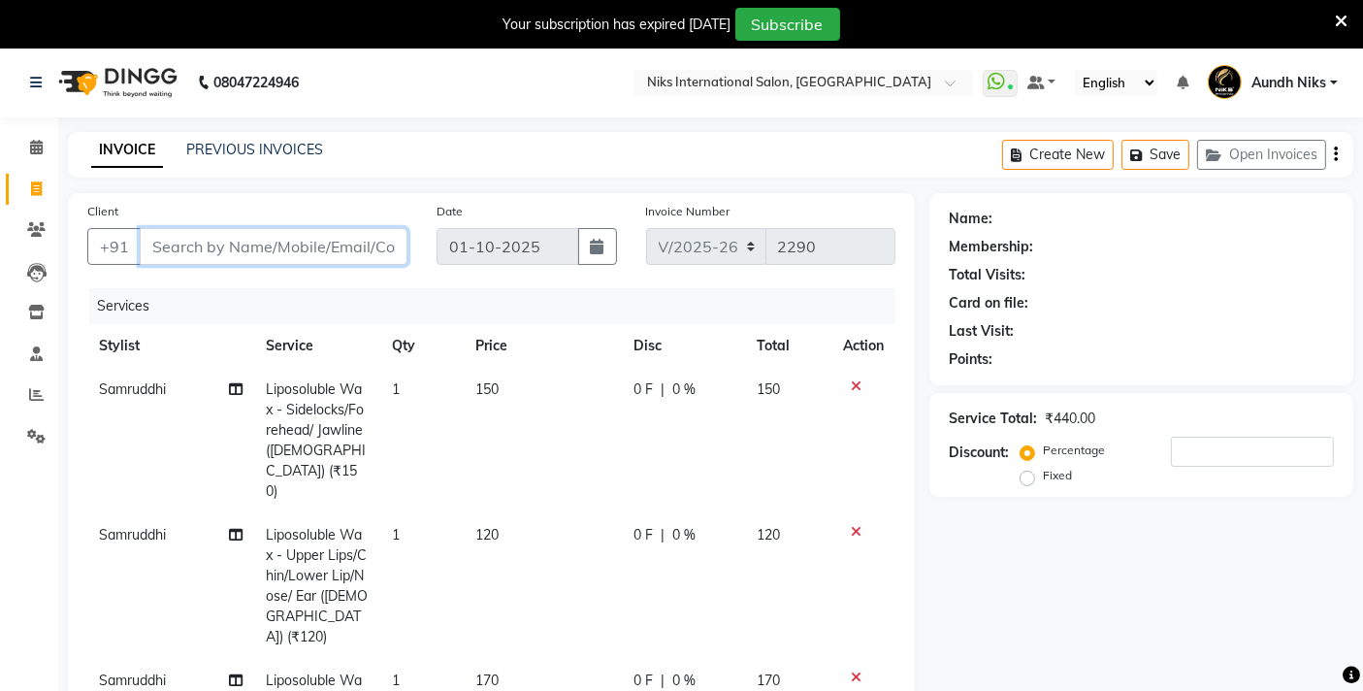
click at [333, 248] on input "Client" at bounding box center [274, 246] width 268 height 37
type input "1"
type input "0"
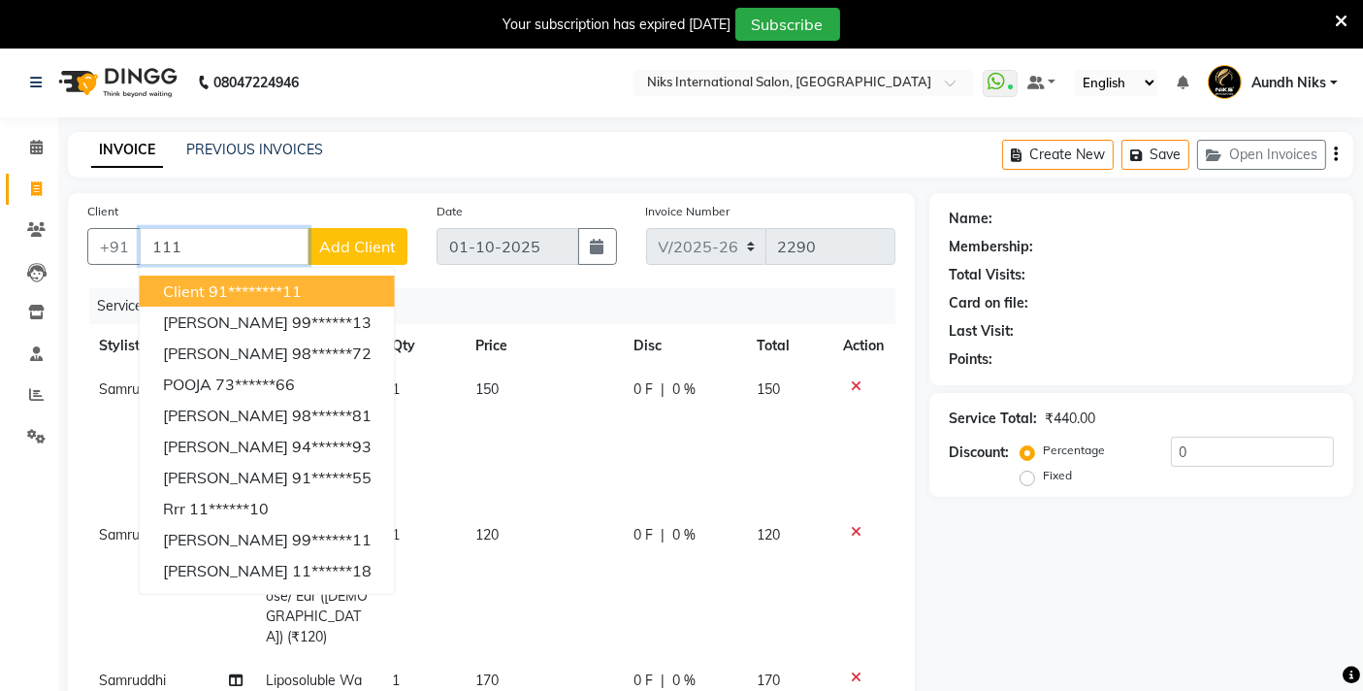
click at [279, 288] on ngb-highlight "91********11" at bounding box center [255, 290] width 93 height 19
type input "********11"
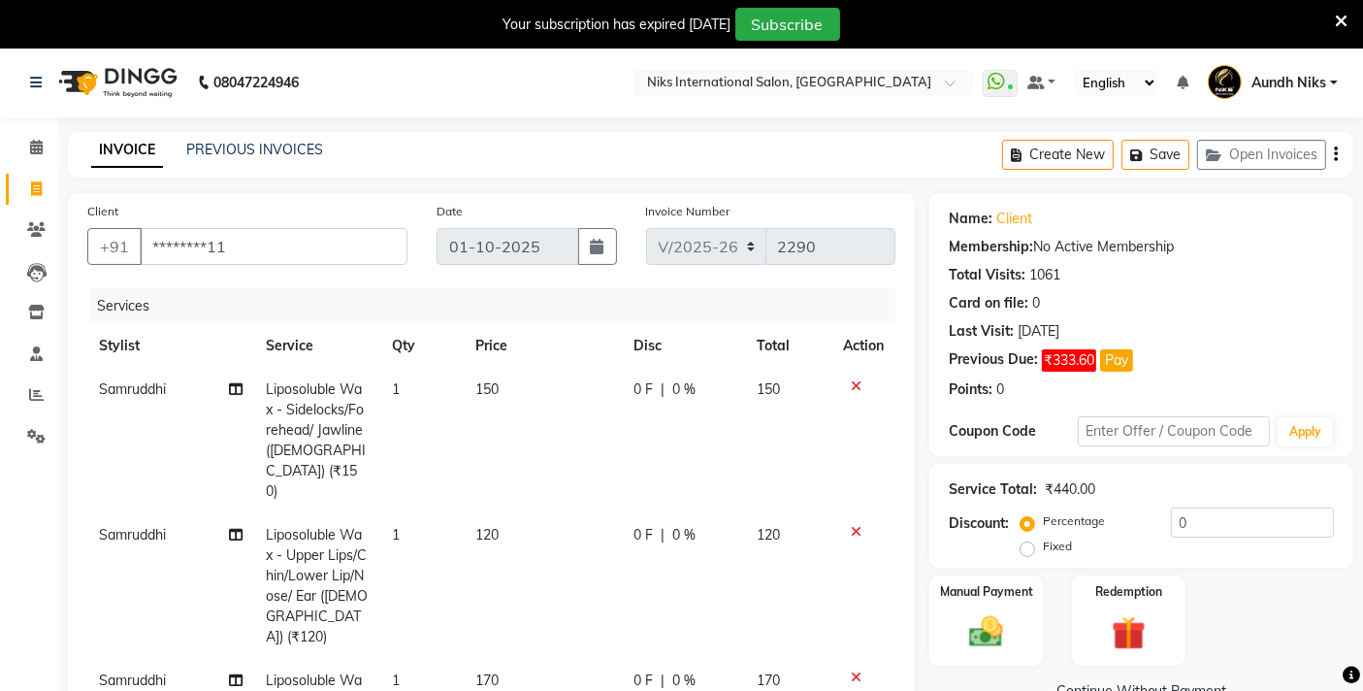
scroll to position [365, 0]
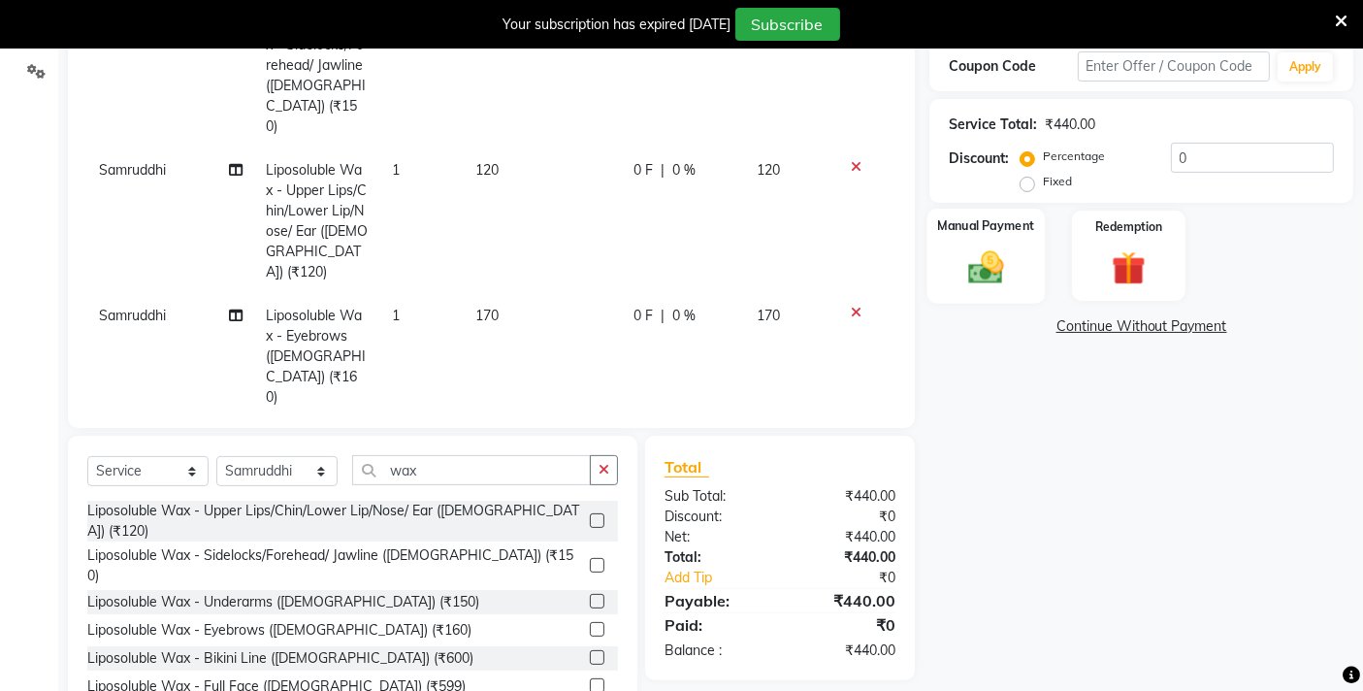
click at [970, 266] on img at bounding box center [986, 266] width 58 height 41
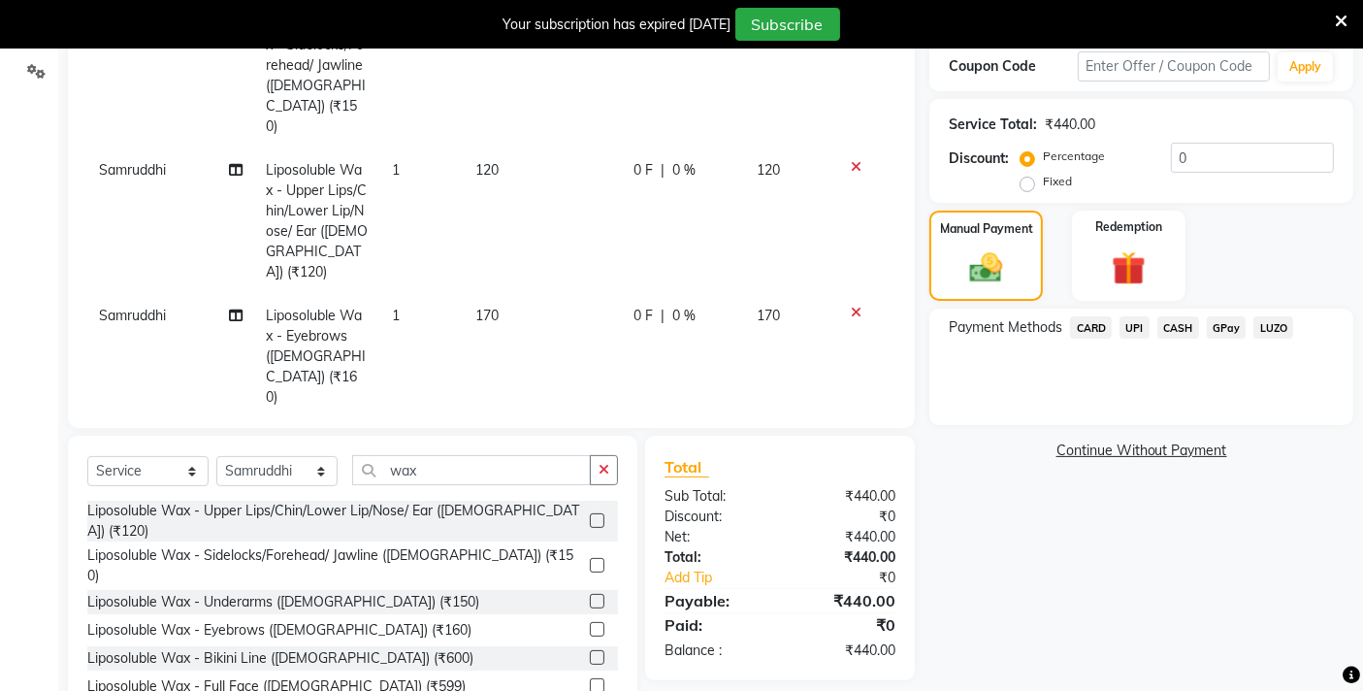
click at [1178, 320] on span "CASH" at bounding box center [1178, 327] width 42 height 22
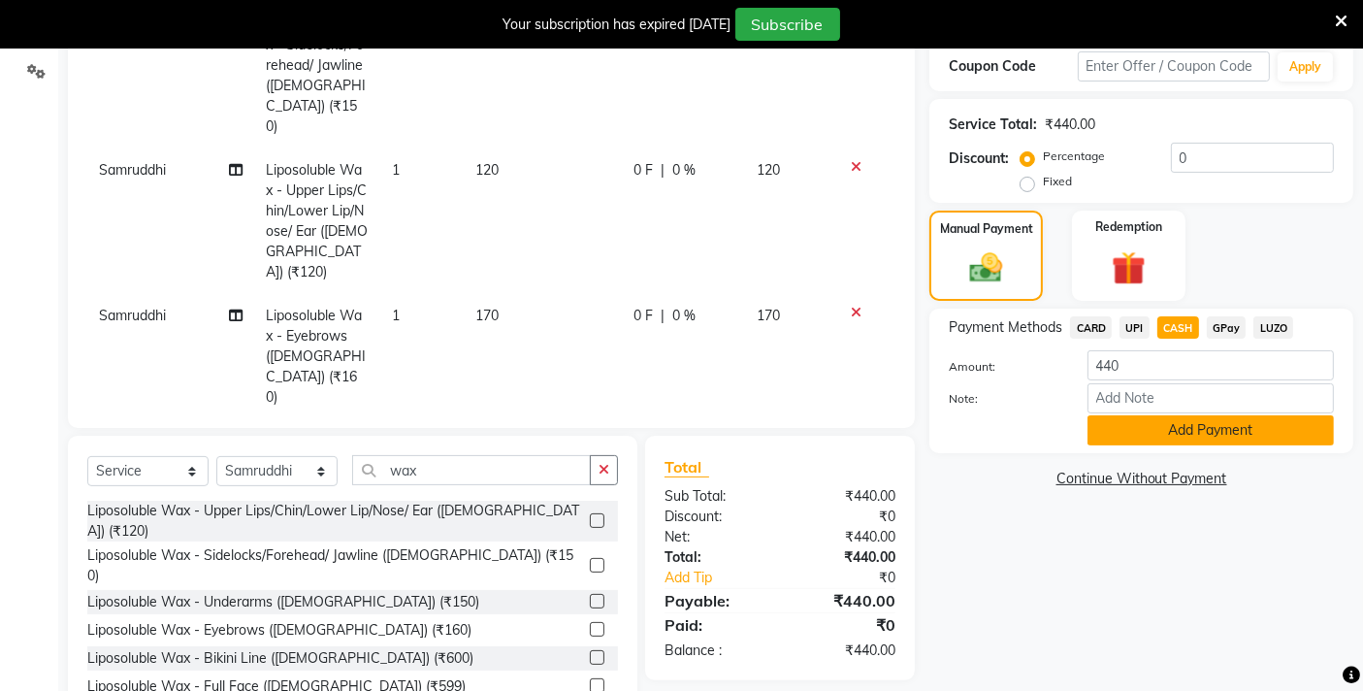
click at [1184, 418] on button "Add Payment" at bounding box center [1210, 430] width 246 height 30
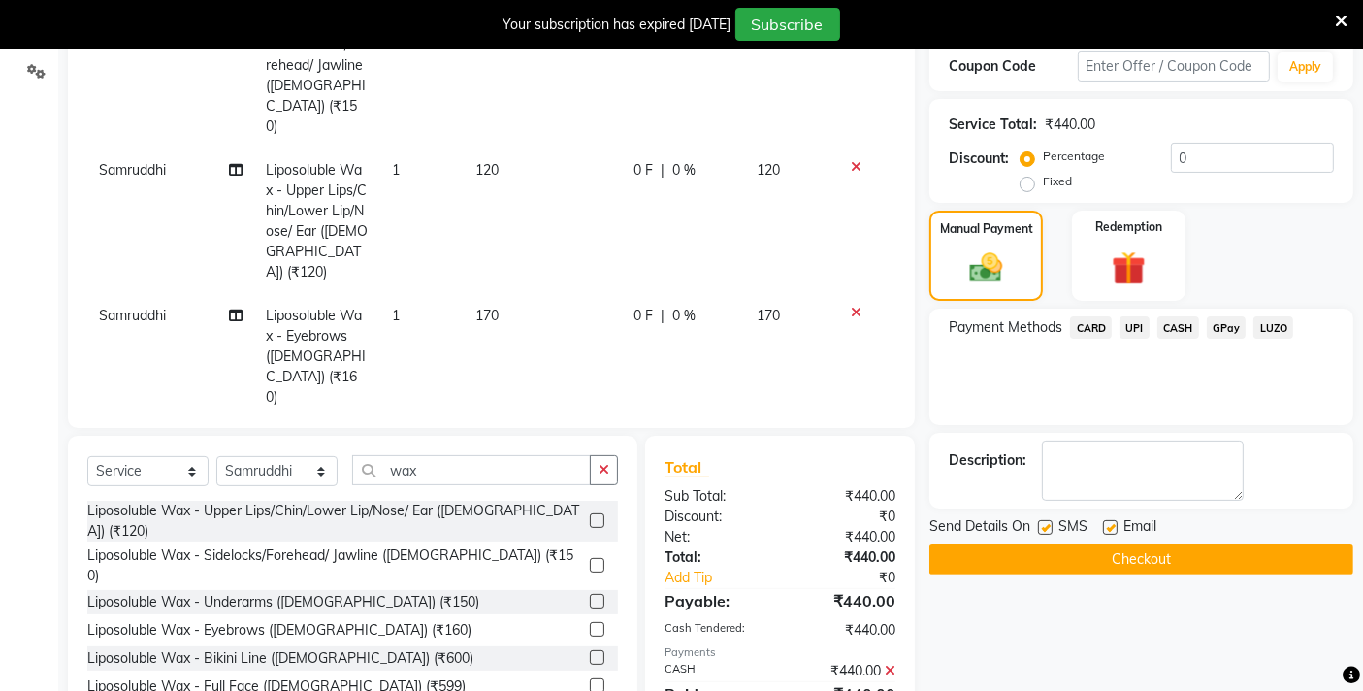
click at [1107, 547] on button "Checkout" at bounding box center [1141, 559] width 424 height 30
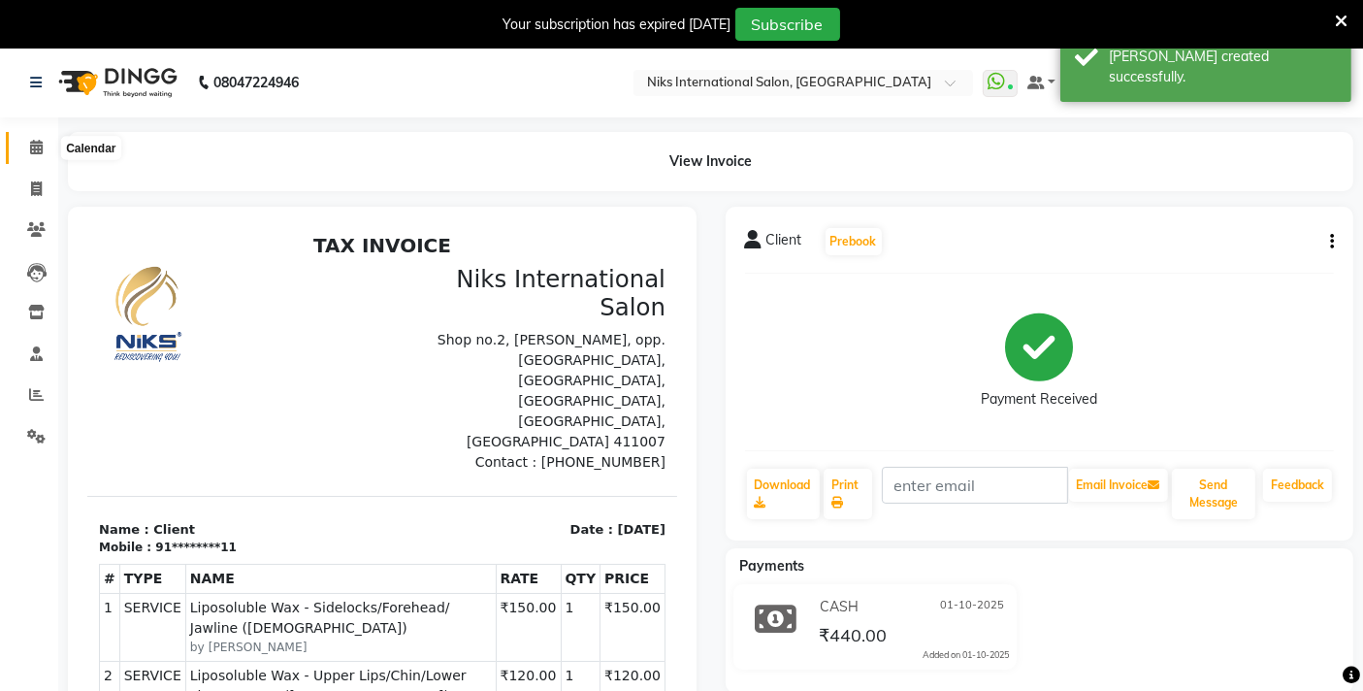
click at [36, 142] on icon at bounding box center [36, 147] width 13 height 15
